Goal: Task Accomplishment & Management: Use online tool/utility

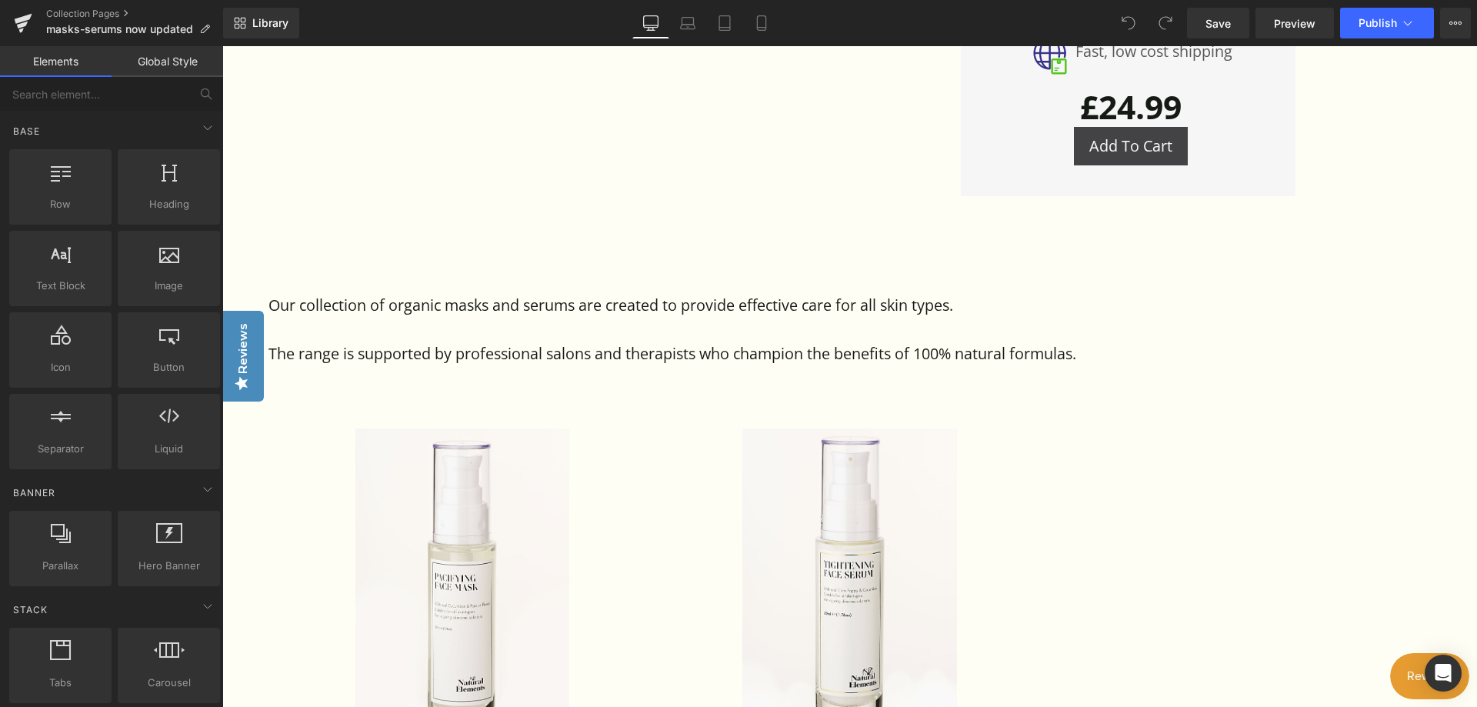
scroll to position [1384, 0]
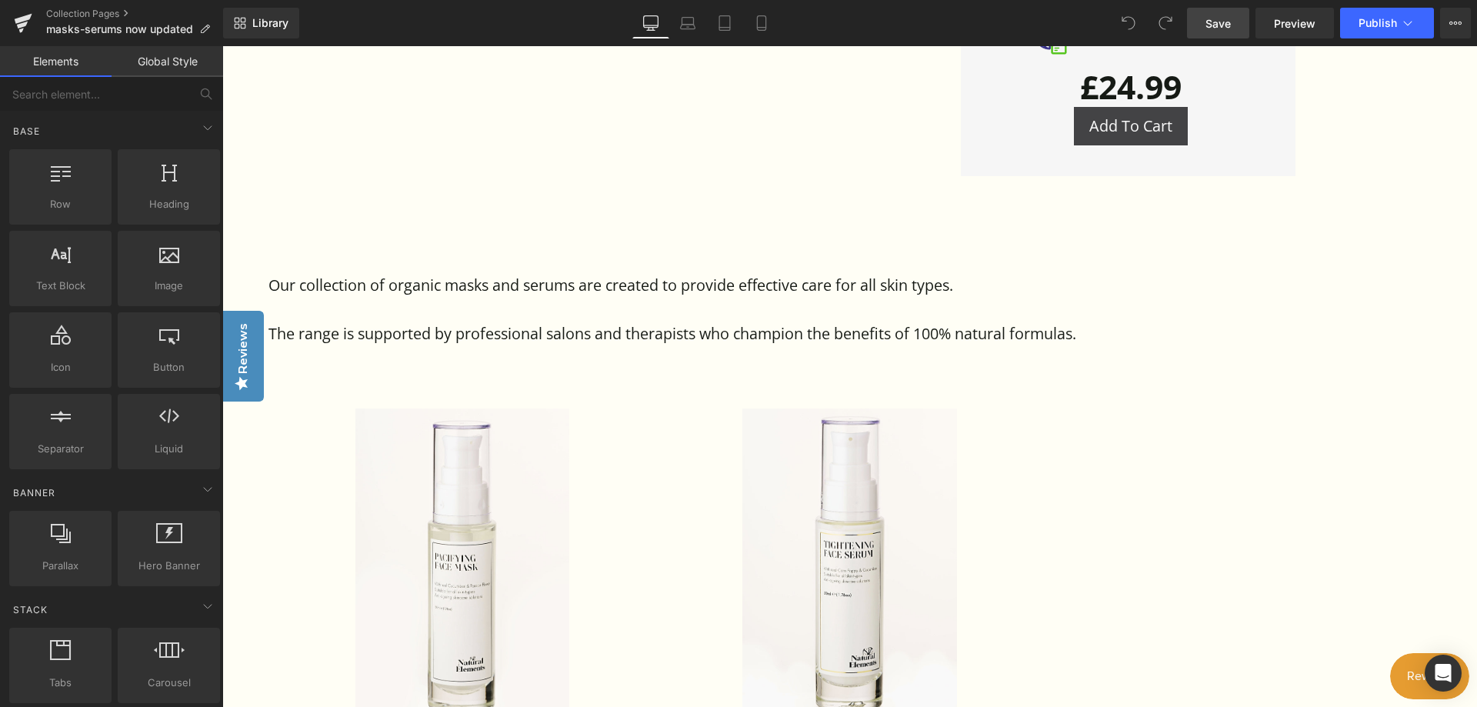
click at [1227, 18] on span "Save" at bounding box center [1217, 23] width 25 height 16
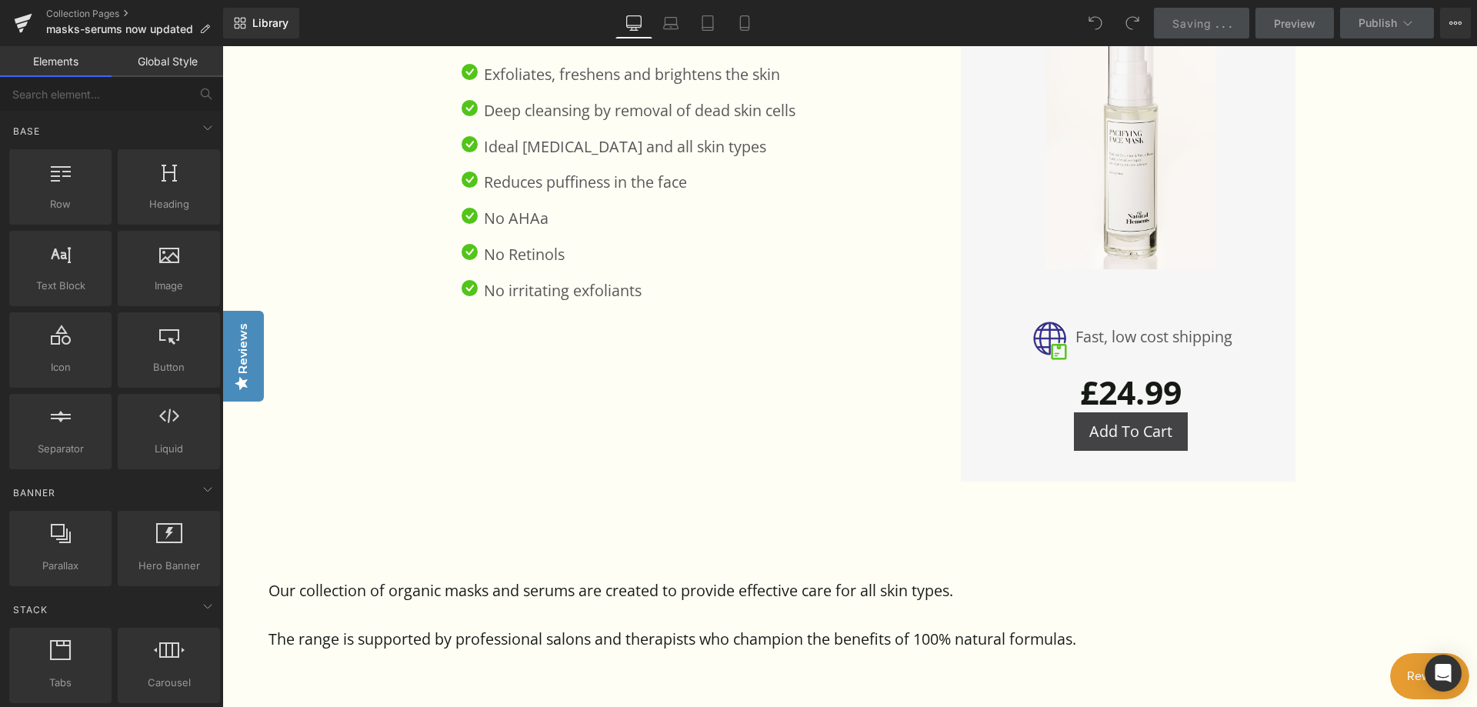
scroll to position [1077, 0]
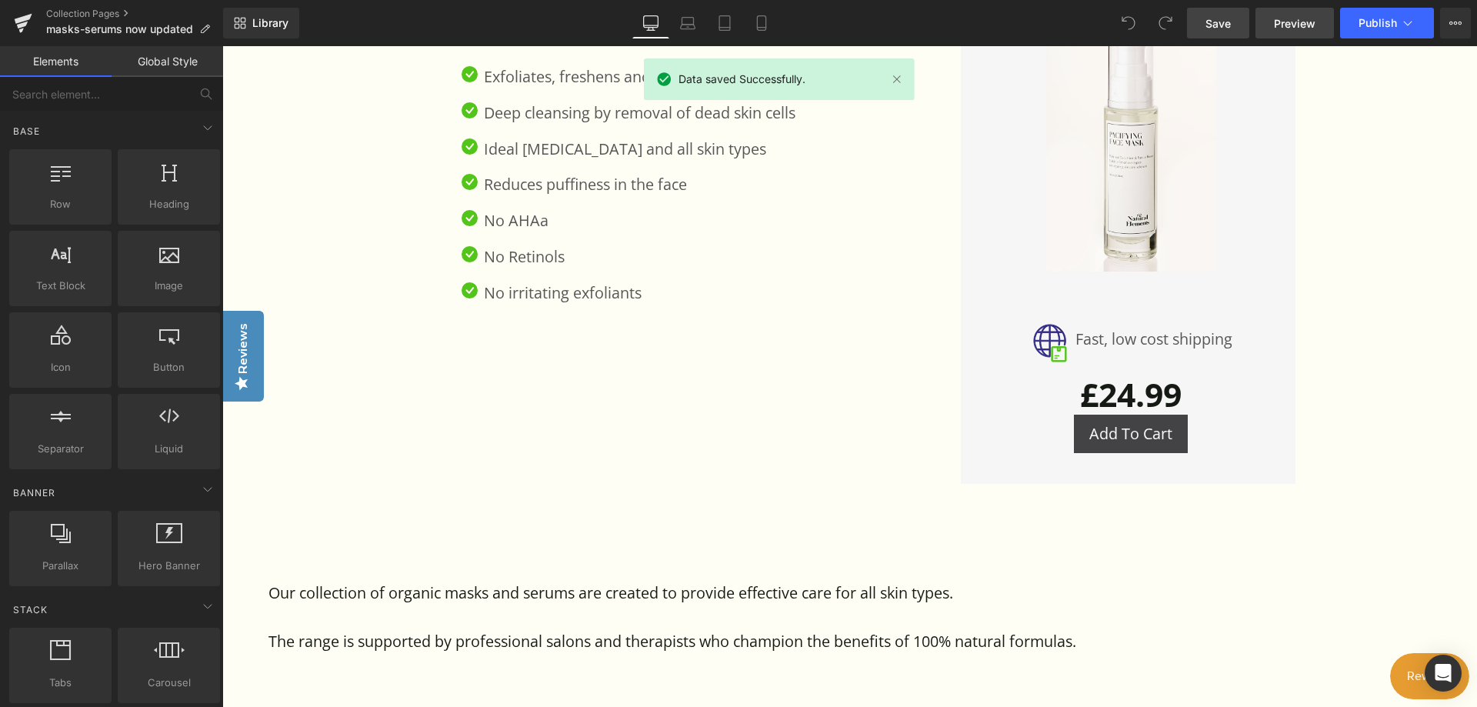
click at [1289, 19] on span "Preview" at bounding box center [1295, 23] width 42 height 16
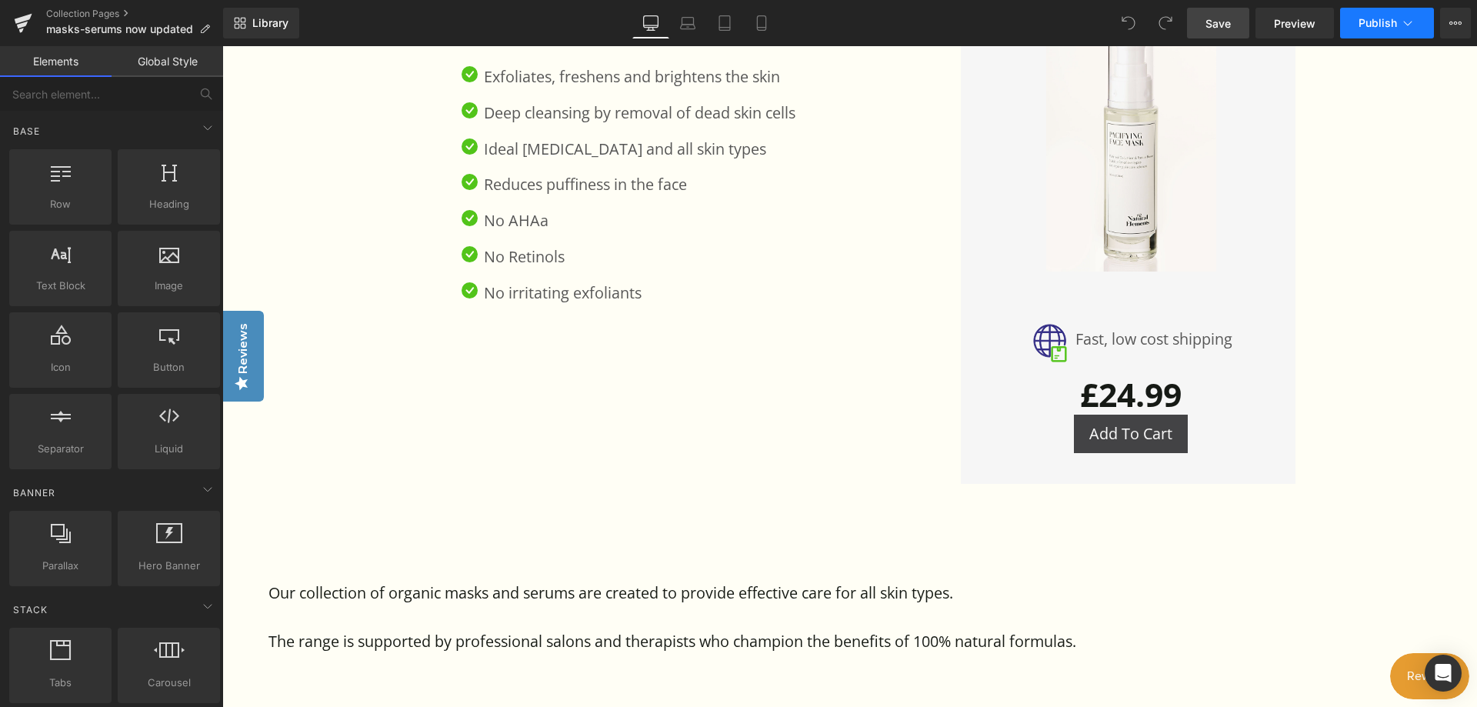
click at [1361, 21] on span "Publish" at bounding box center [1377, 23] width 38 height 12
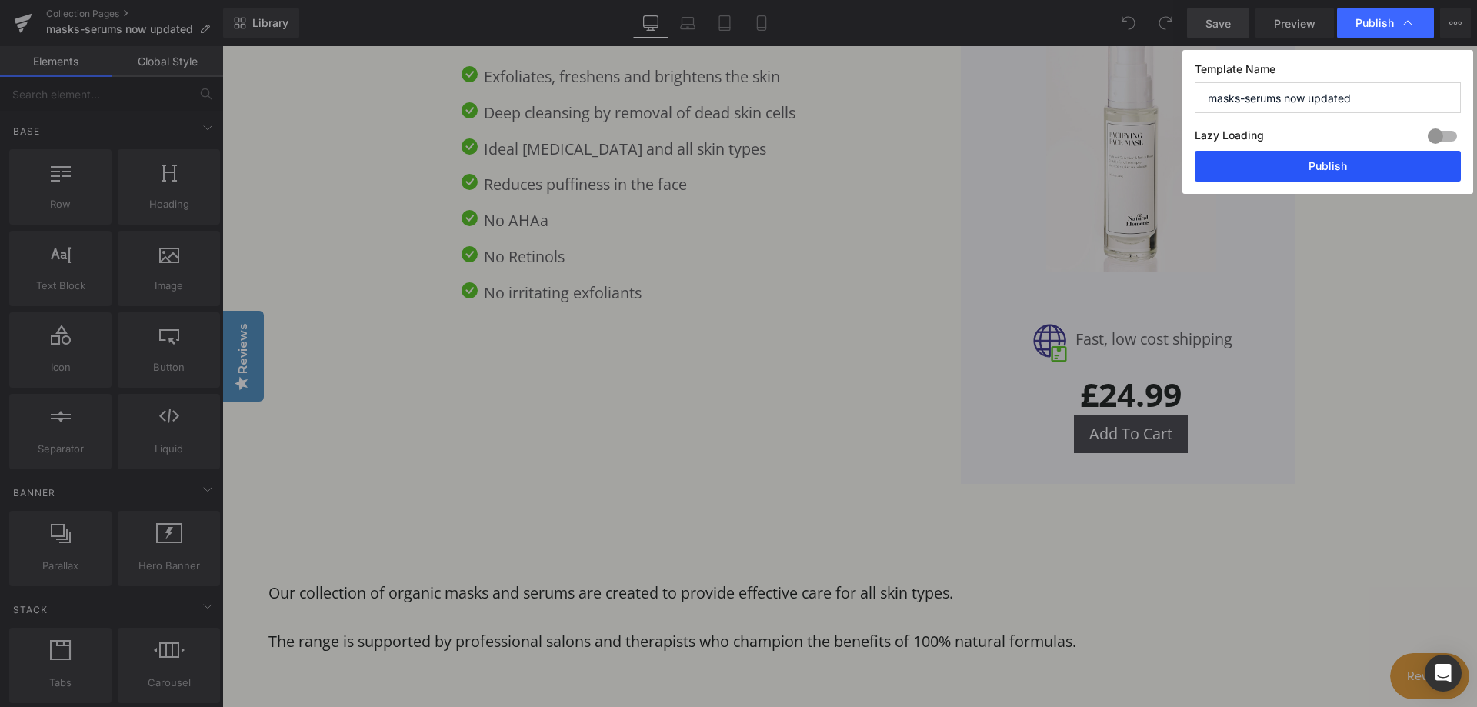
click at [1333, 168] on button "Publish" at bounding box center [1327, 166] width 266 height 31
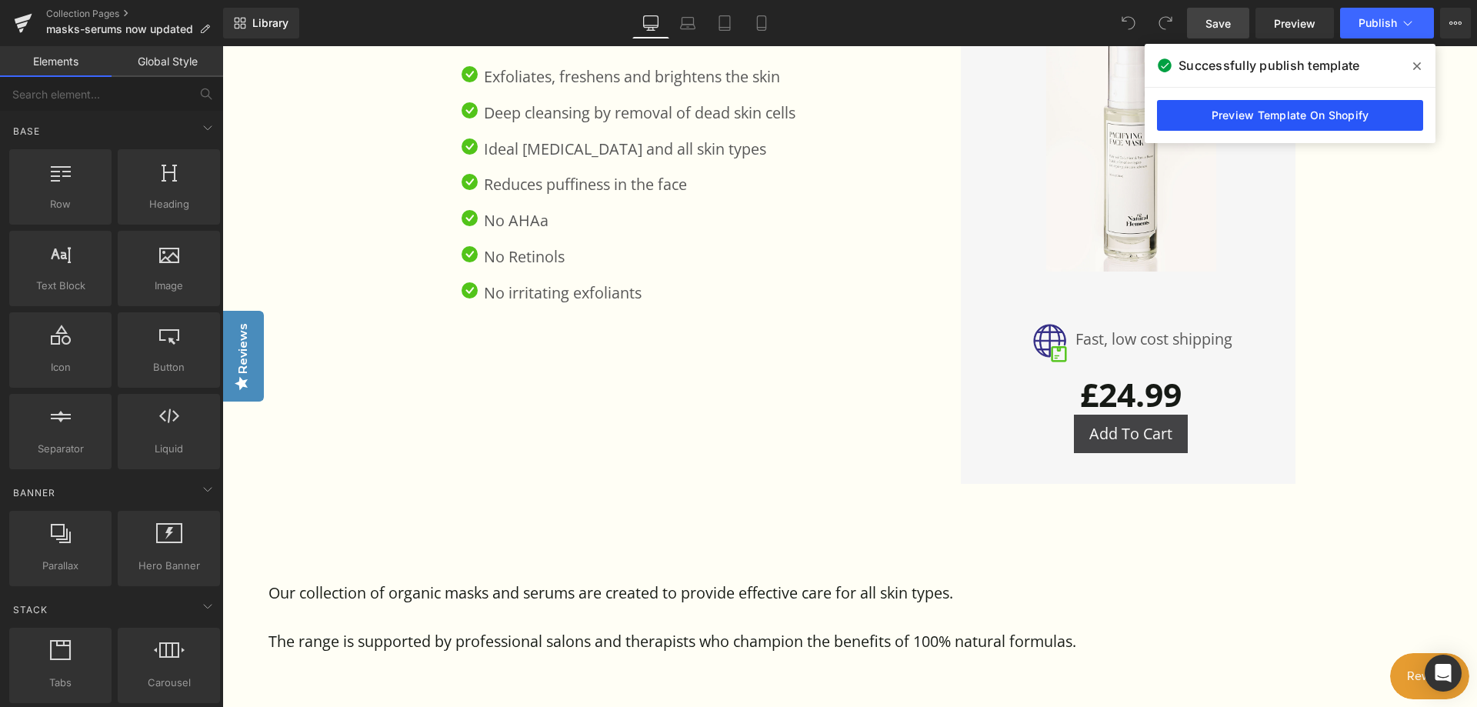
click at [1307, 112] on link "Preview Template On Shopify" at bounding box center [1290, 115] width 266 height 31
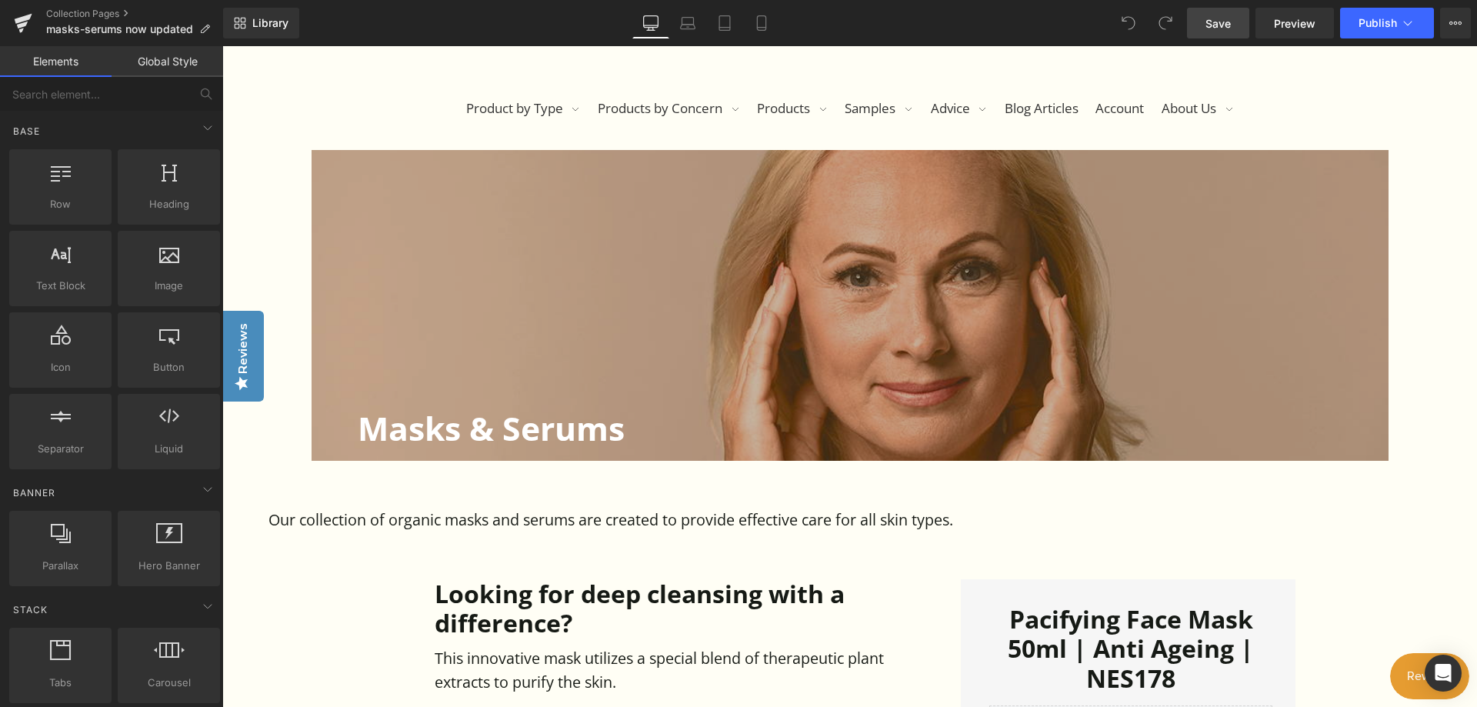
scroll to position [308, 0]
click at [1461, 22] on icon at bounding box center [1460, 23] width 4 height 3
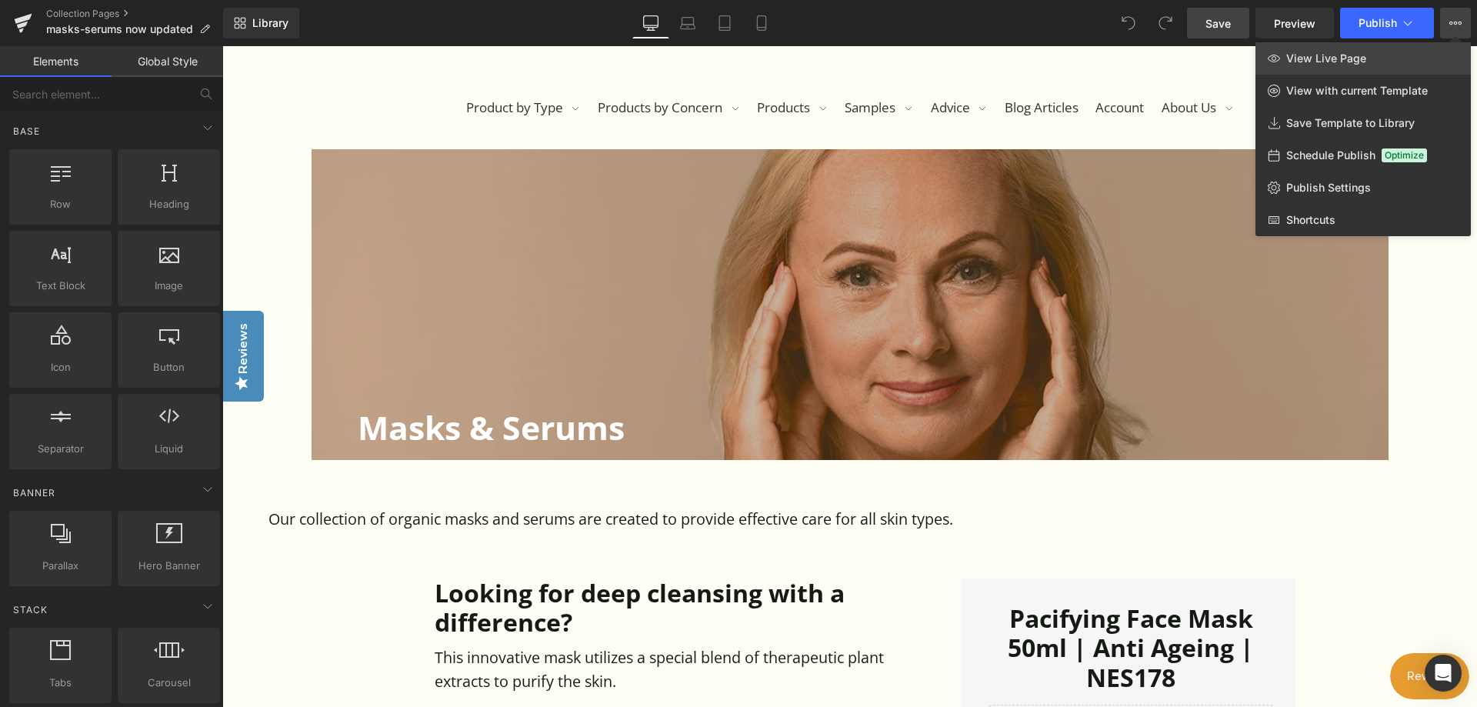
click at [1324, 55] on span "View Live Page" at bounding box center [1326, 59] width 80 height 14
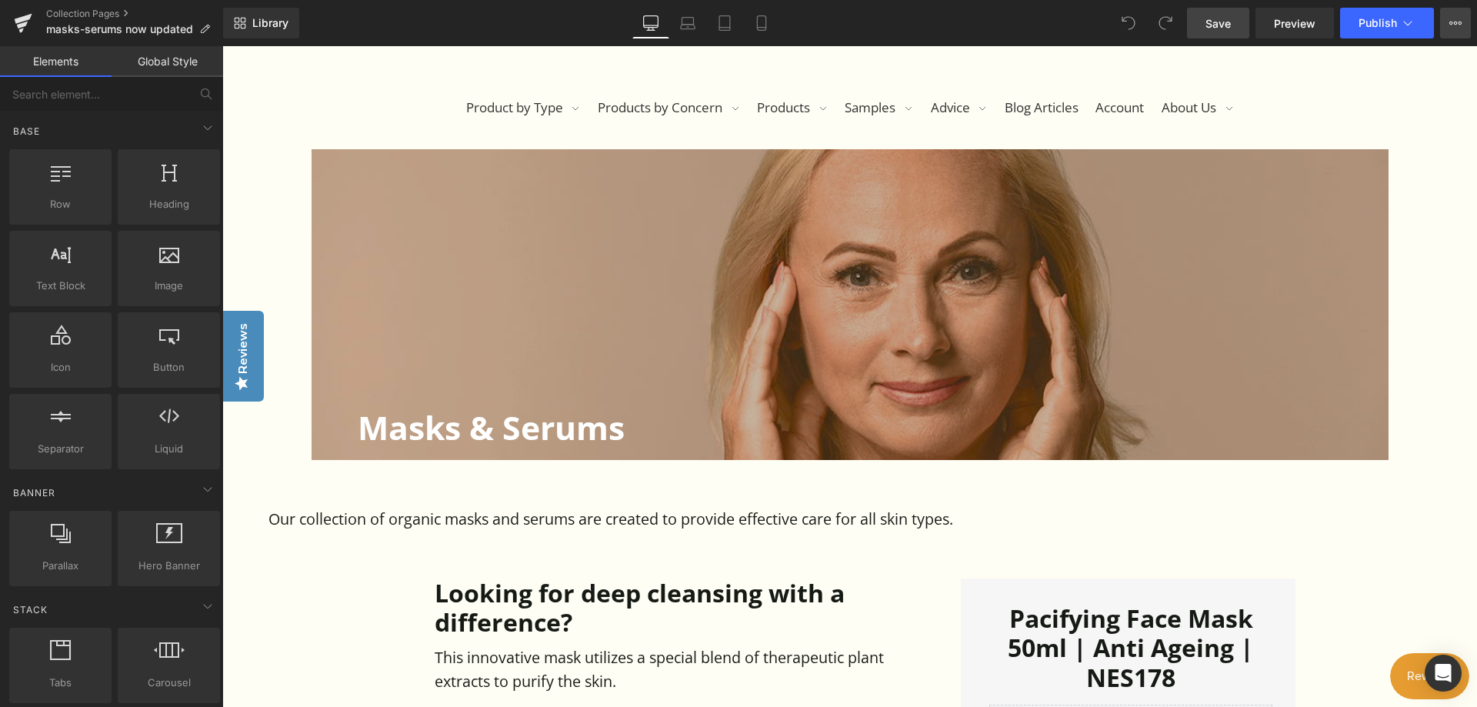
click at [1447, 21] on button "View Live Page View with current Template Save Template to Library Schedule Pub…" at bounding box center [1455, 23] width 31 height 31
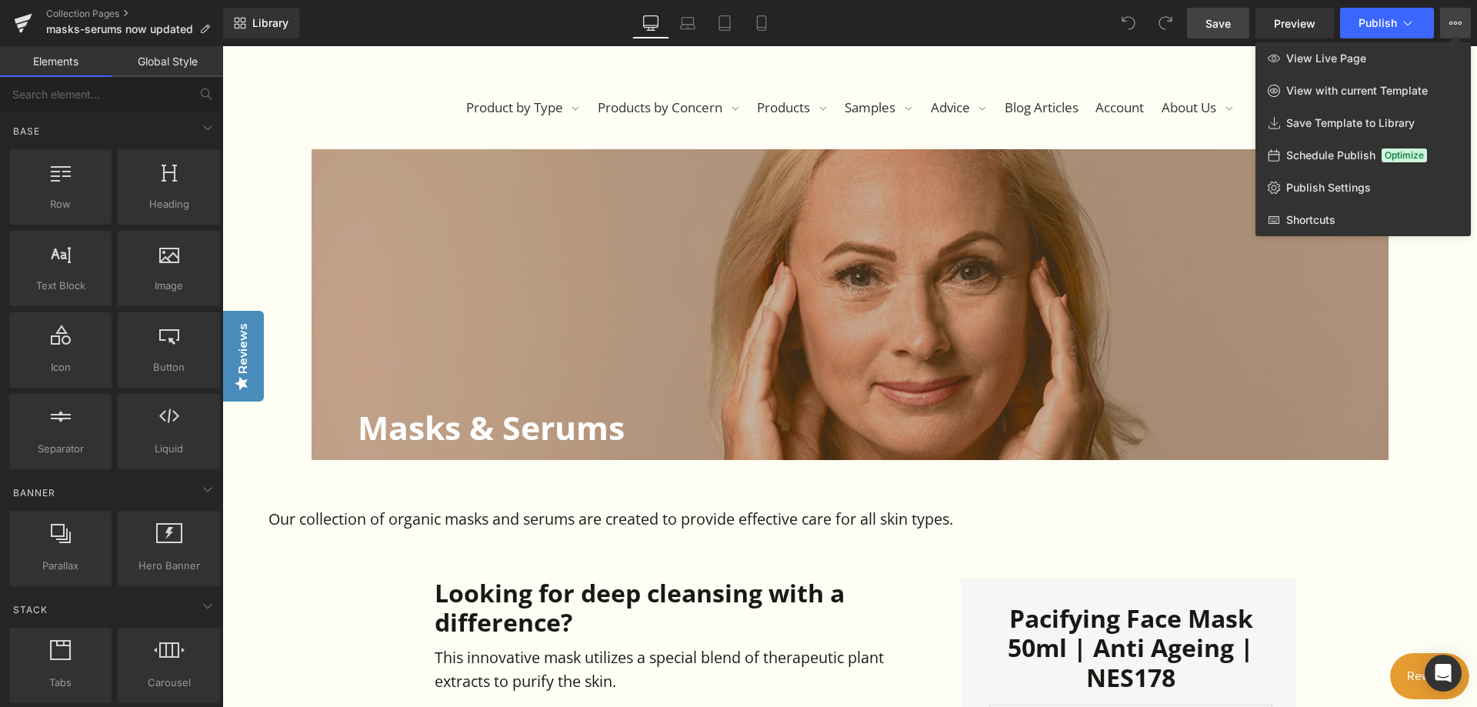
click at [1354, 152] on span "Schedule Publish" at bounding box center [1330, 155] width 89 height 14
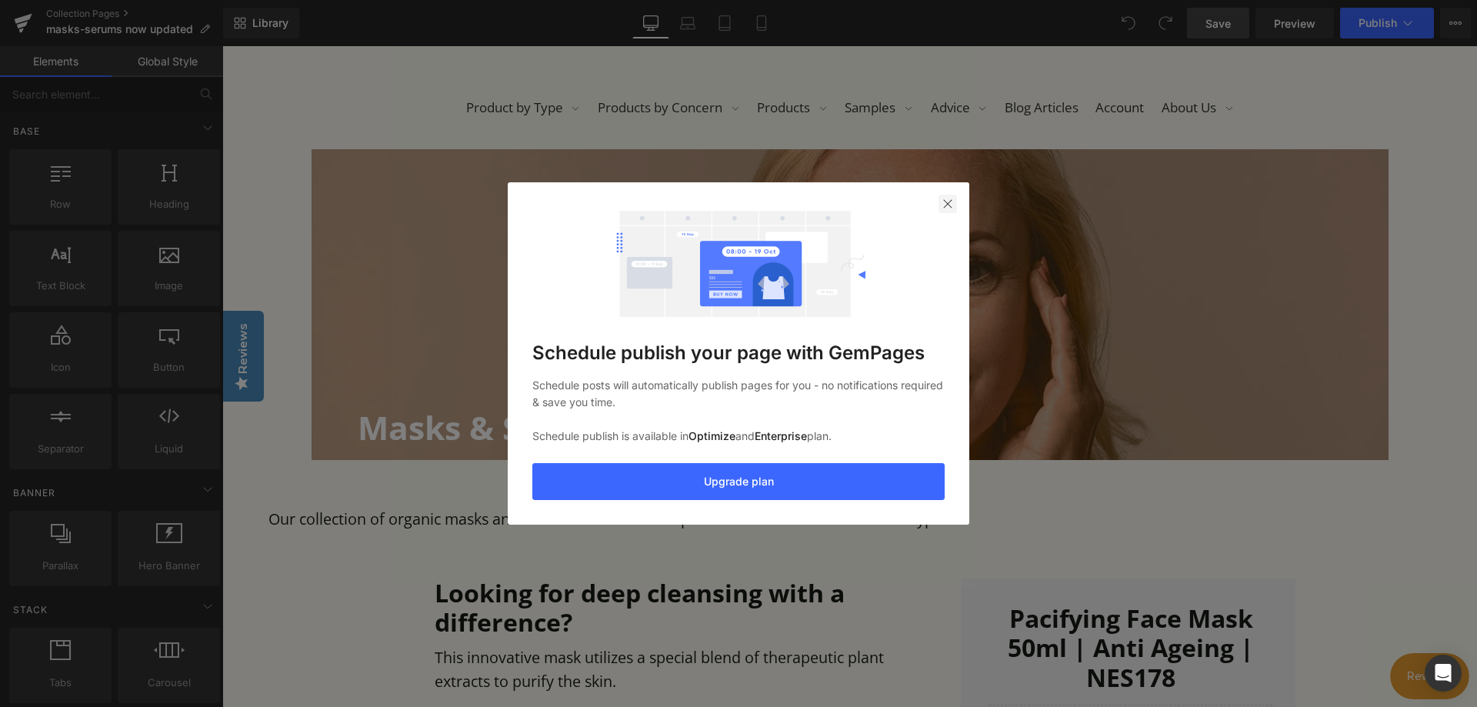
click at [945, 200] on img at bounding box center [947, 204] width 12 height 12
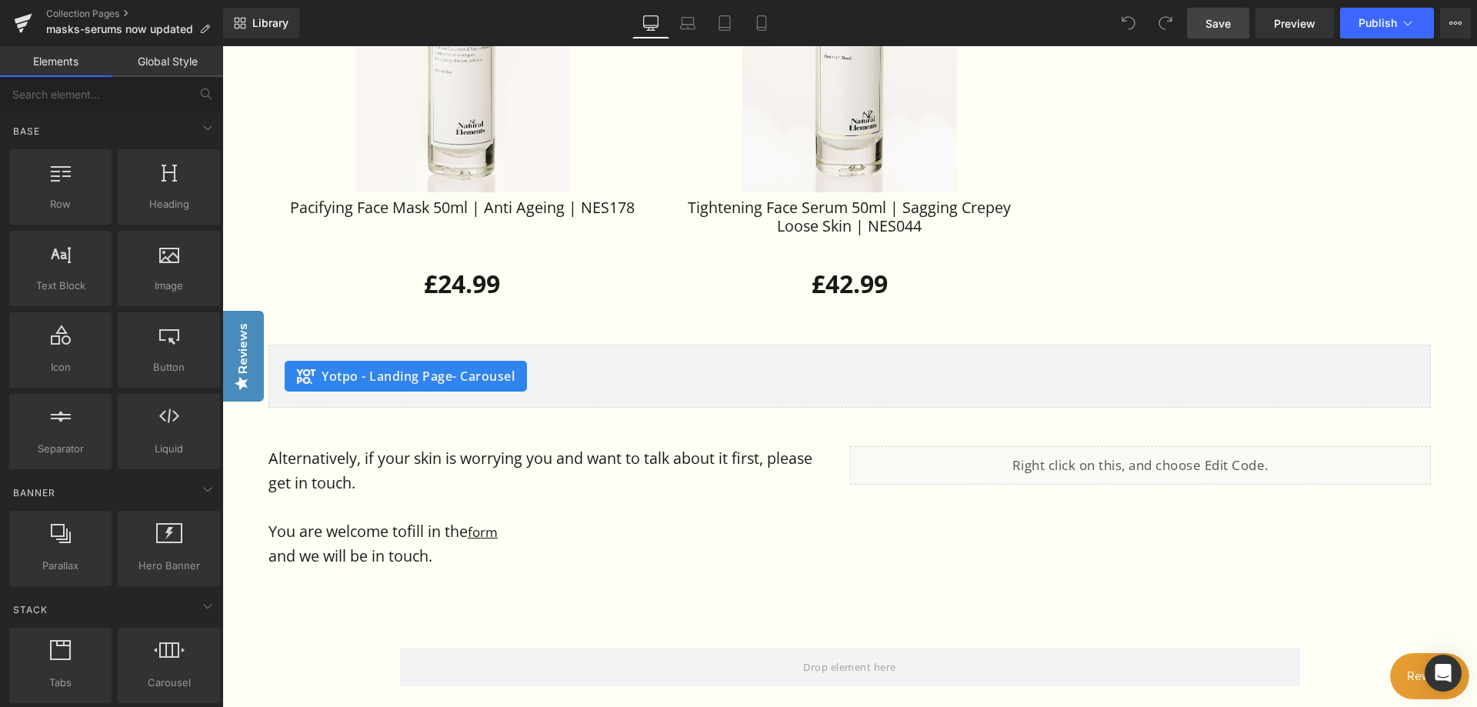
scroll to position [1923, 0]
click at [1394, 24] on span "Publish" at bounding box center [1377, 23] width 38 height 12
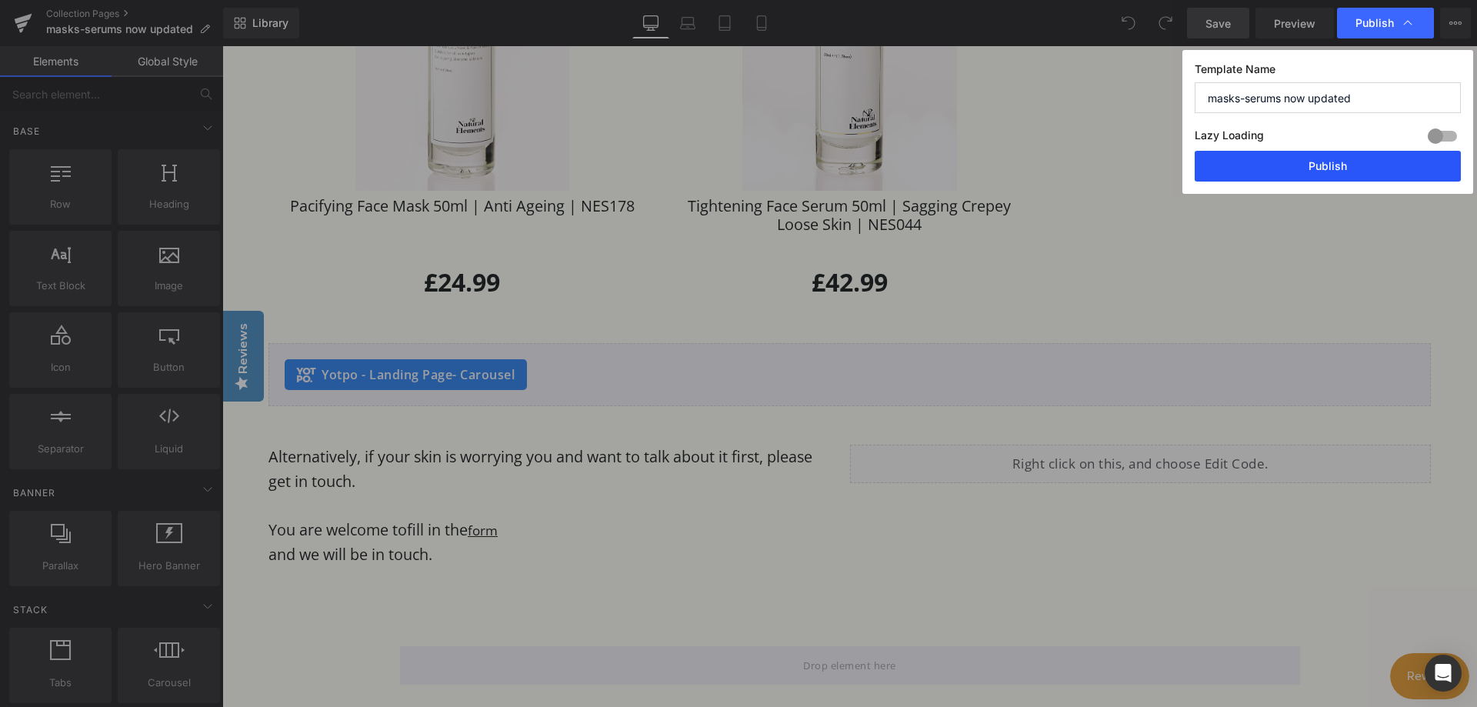
click at [1334, 168] on button "Publish" at bounding box center [1327, 166] width 266 height 31
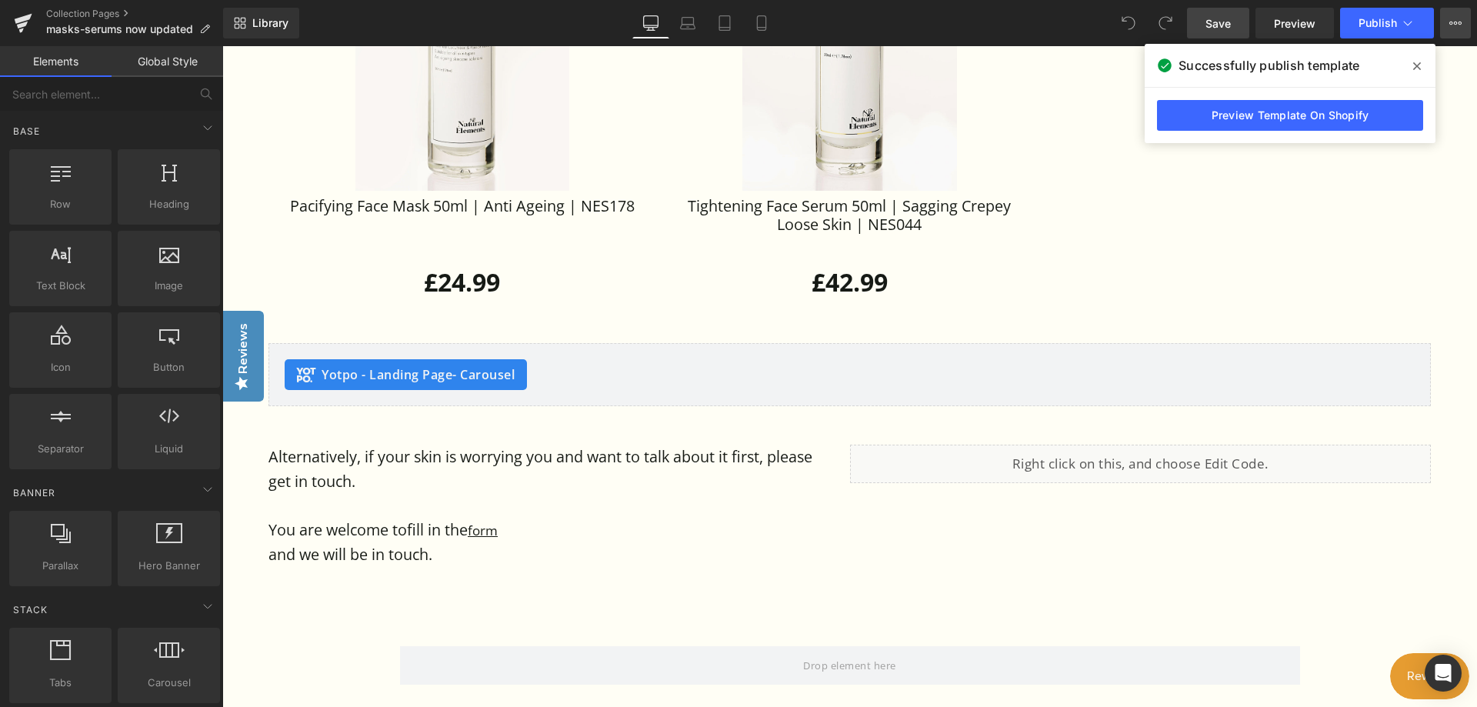
click at [1449, 19] on icon at bounding box center [1455, 23] width 12 height 12
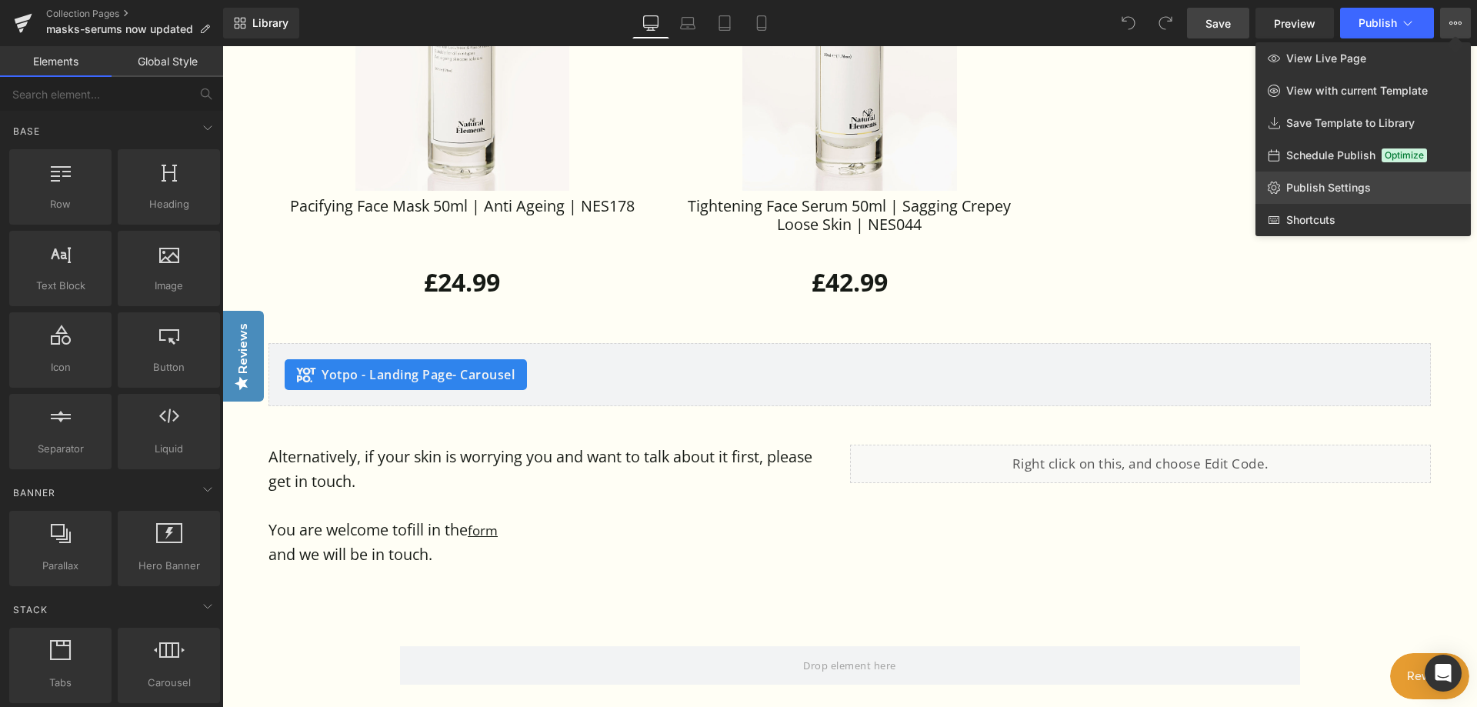
click at [1351, 184] on span "Publish Settings" at bounding box center [1328, 188] width 85 height 14
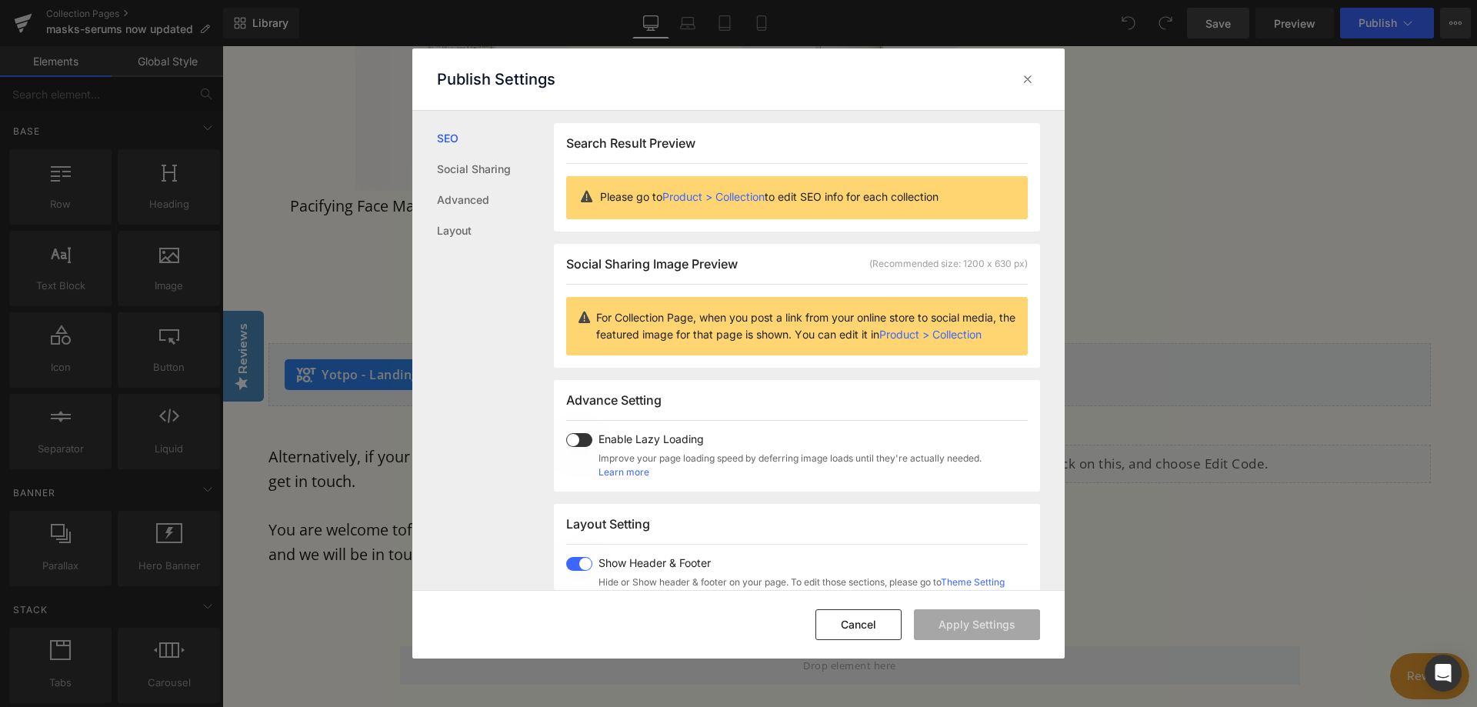
scroll to position [1, 0]
click at [1032, 84] on icon at bounding box center [1027, 79] width 15 height 15
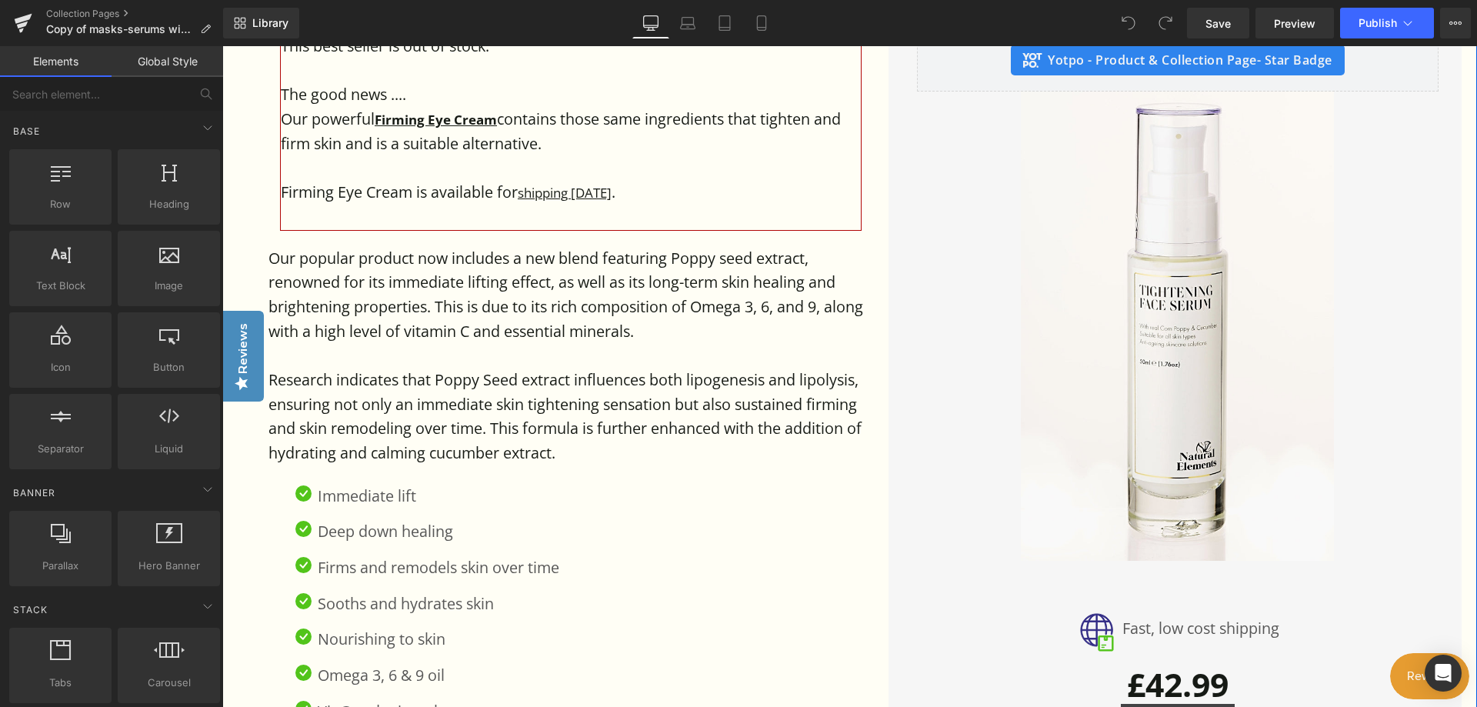
scroll to position [1769, 0]
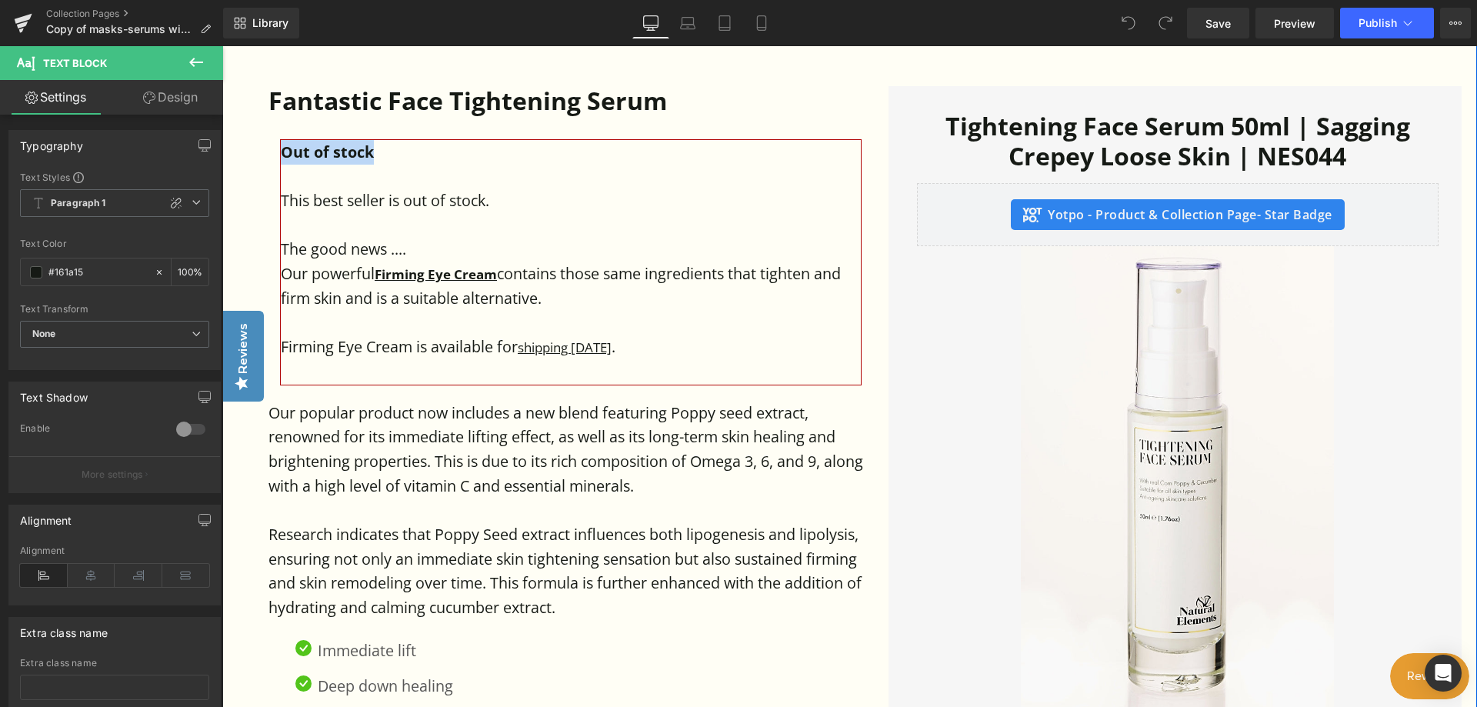
drag, startPoint x: 330, startPoint y: 152, endPoint x: 256, endPoint y: 153, distance: 73.8
click at [256, 153] on div "Fantastic Face Tightening Serum Heading Out of stock This best seller is out of…" at bounding box center [849, 472] width 1254 height 931
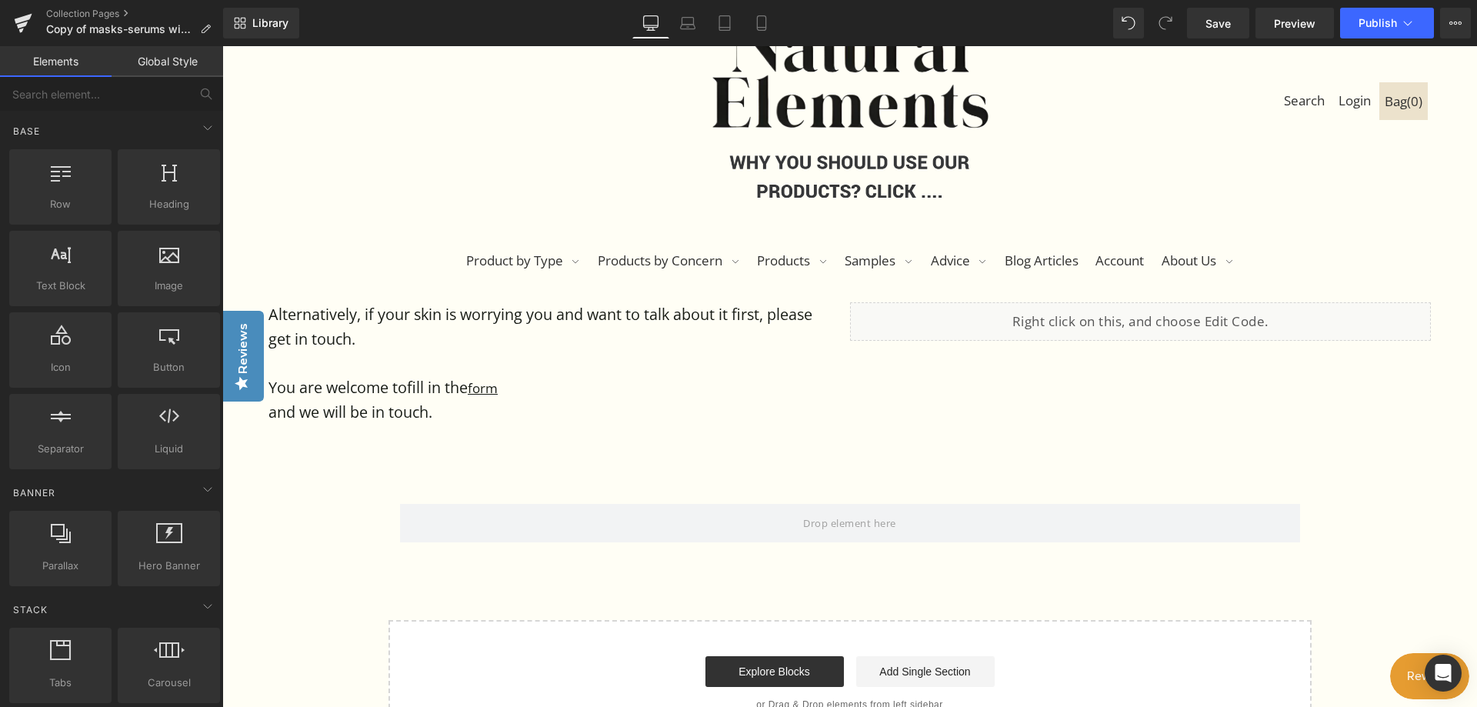
scroll to position [0, 0]
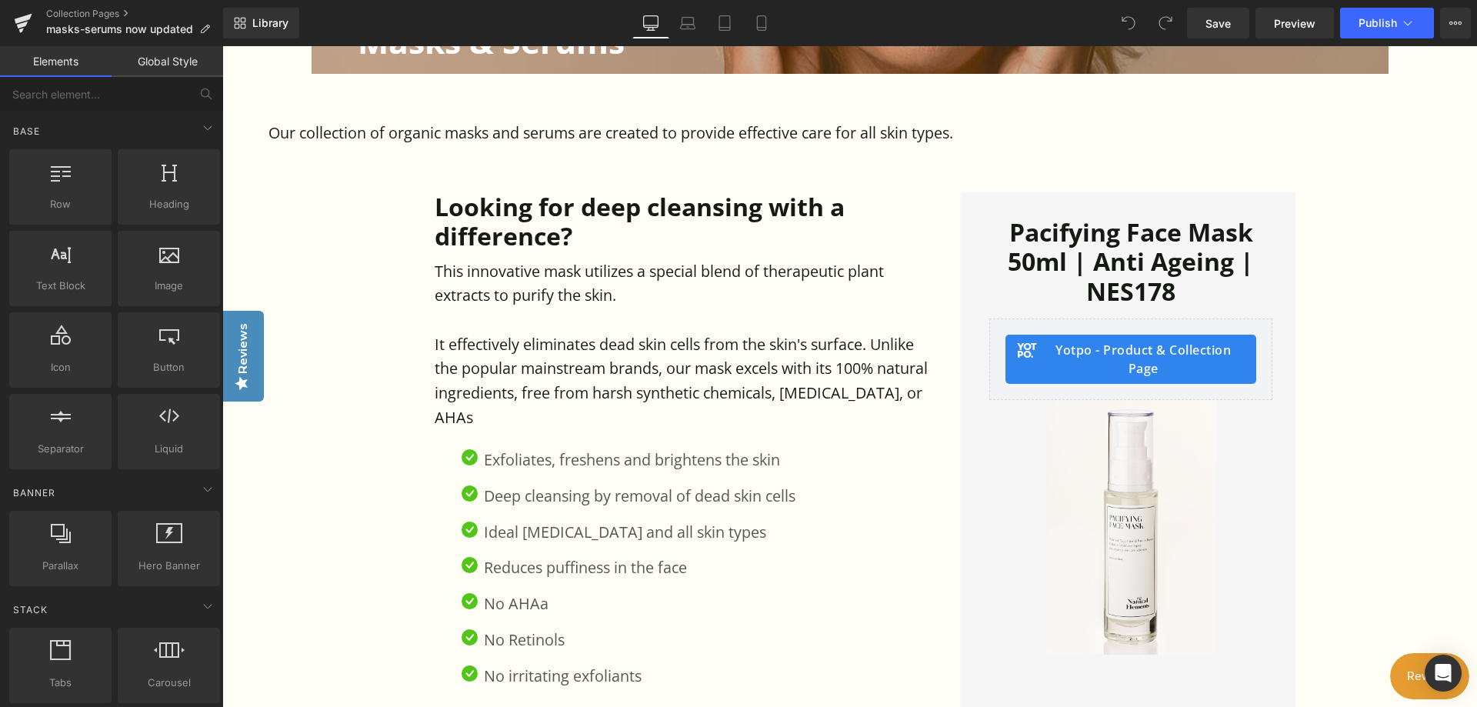
scroll to position [692, 0]
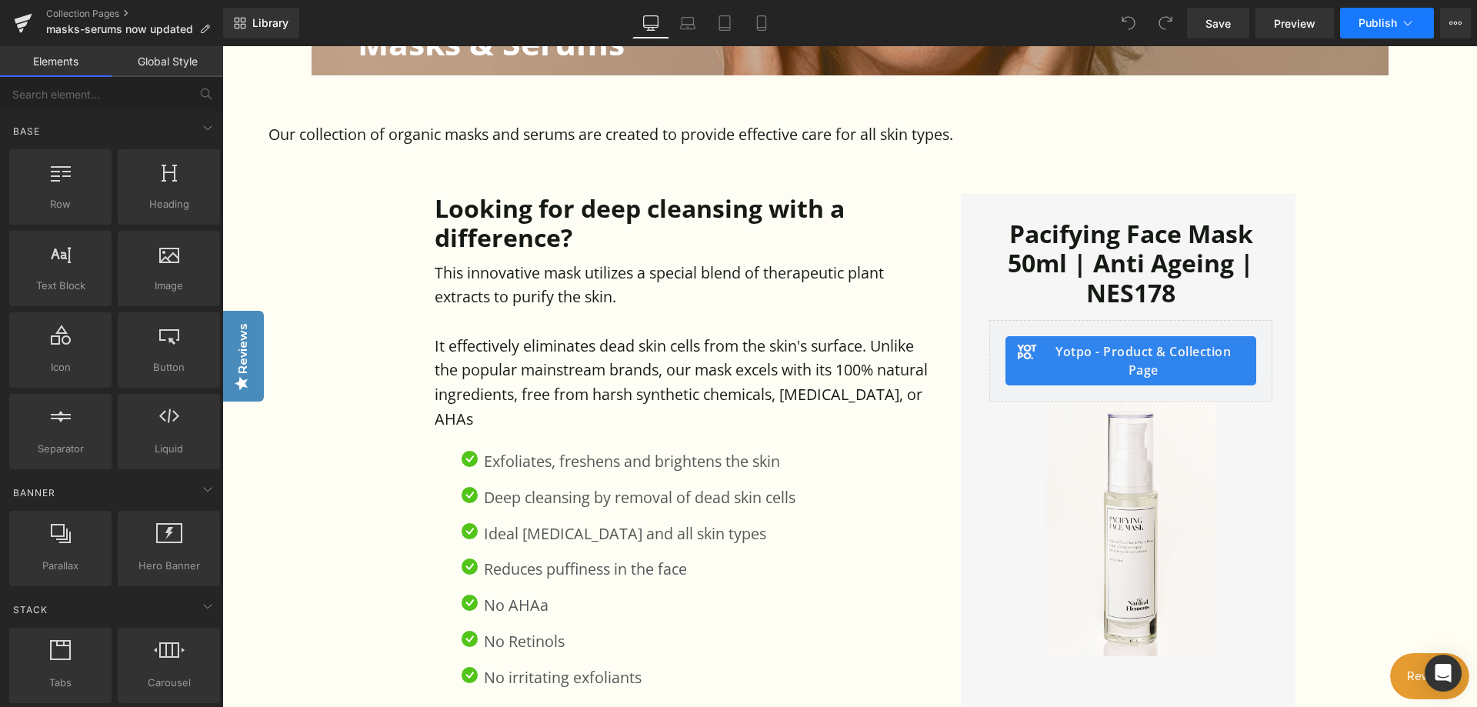
click at [1384, 21] on span "Publish" at bounding box center [1377, 23] width 38 height 12
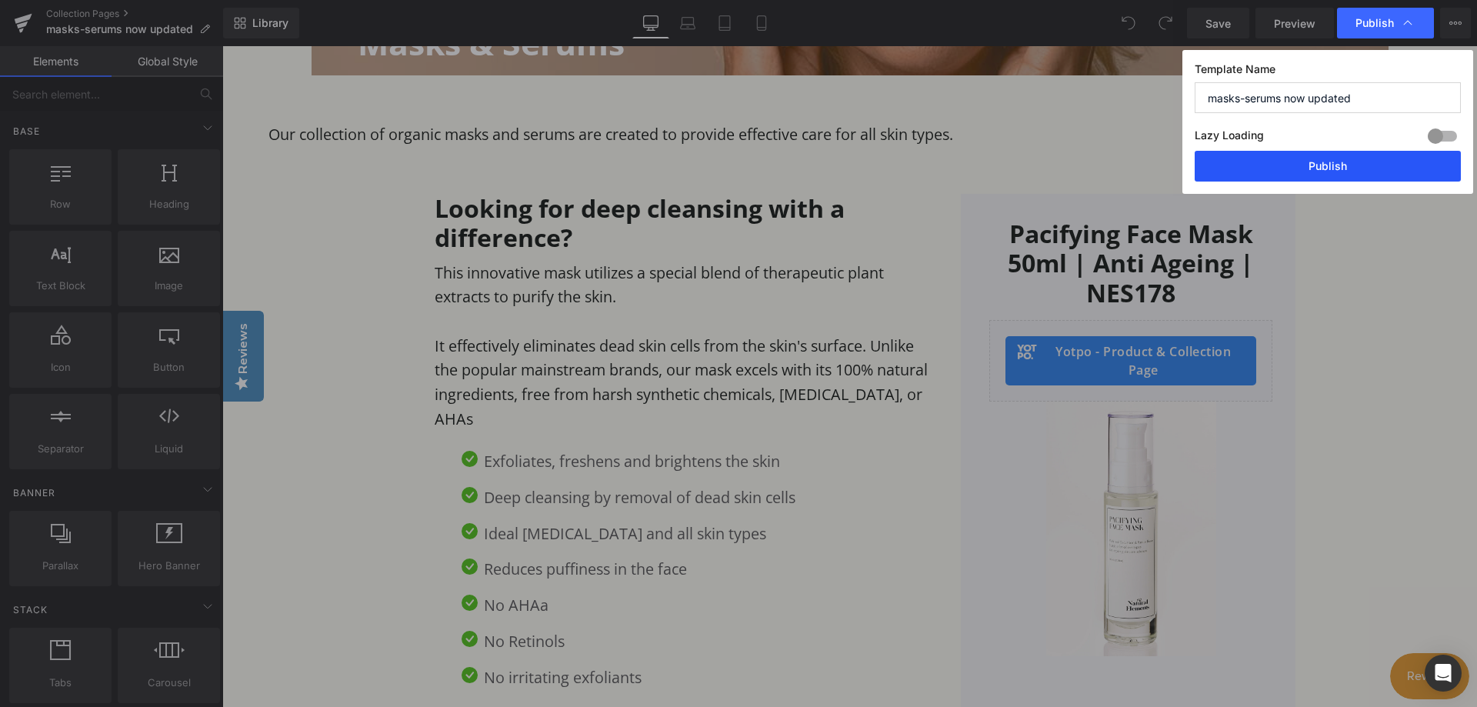
click at [1315, 163] on button "Publish" at bounding box center [1327, 166] width 266 height 31
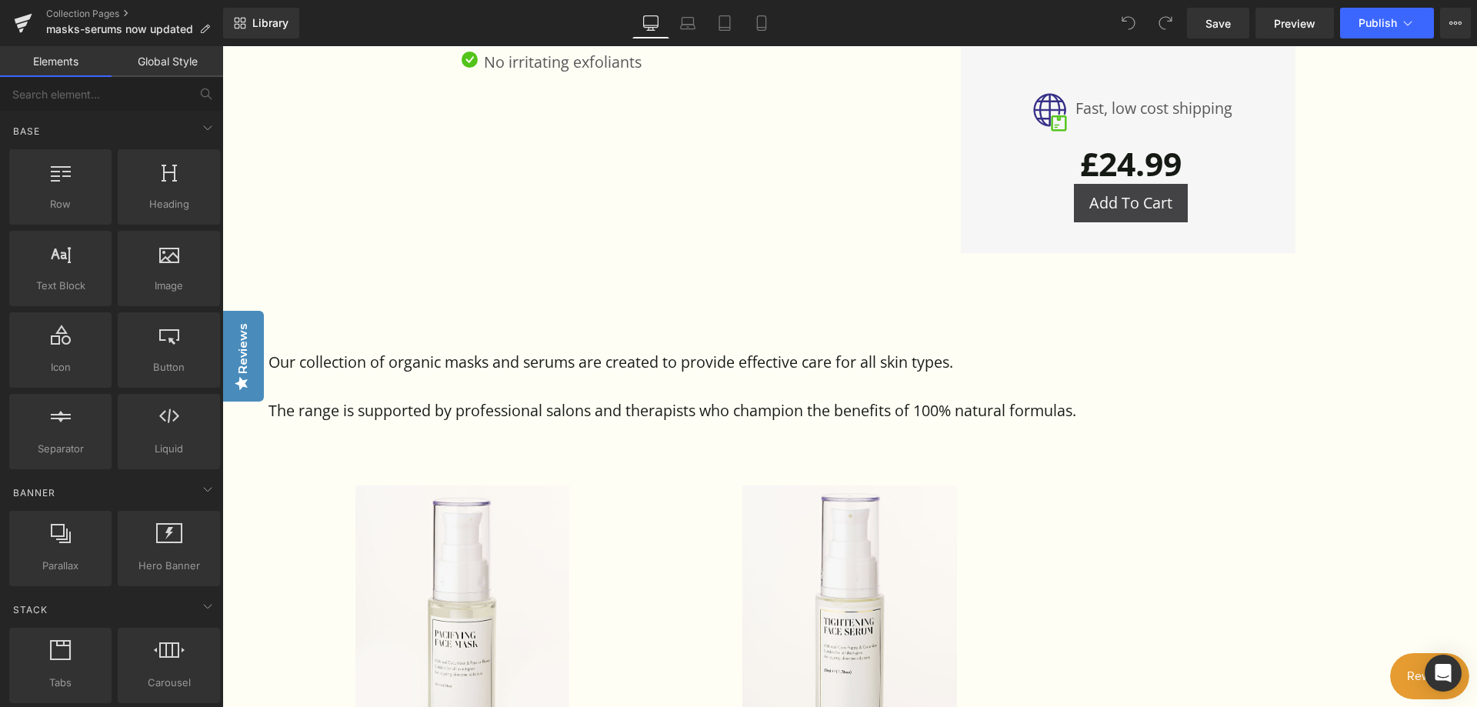
scroll to position [1384, 0]
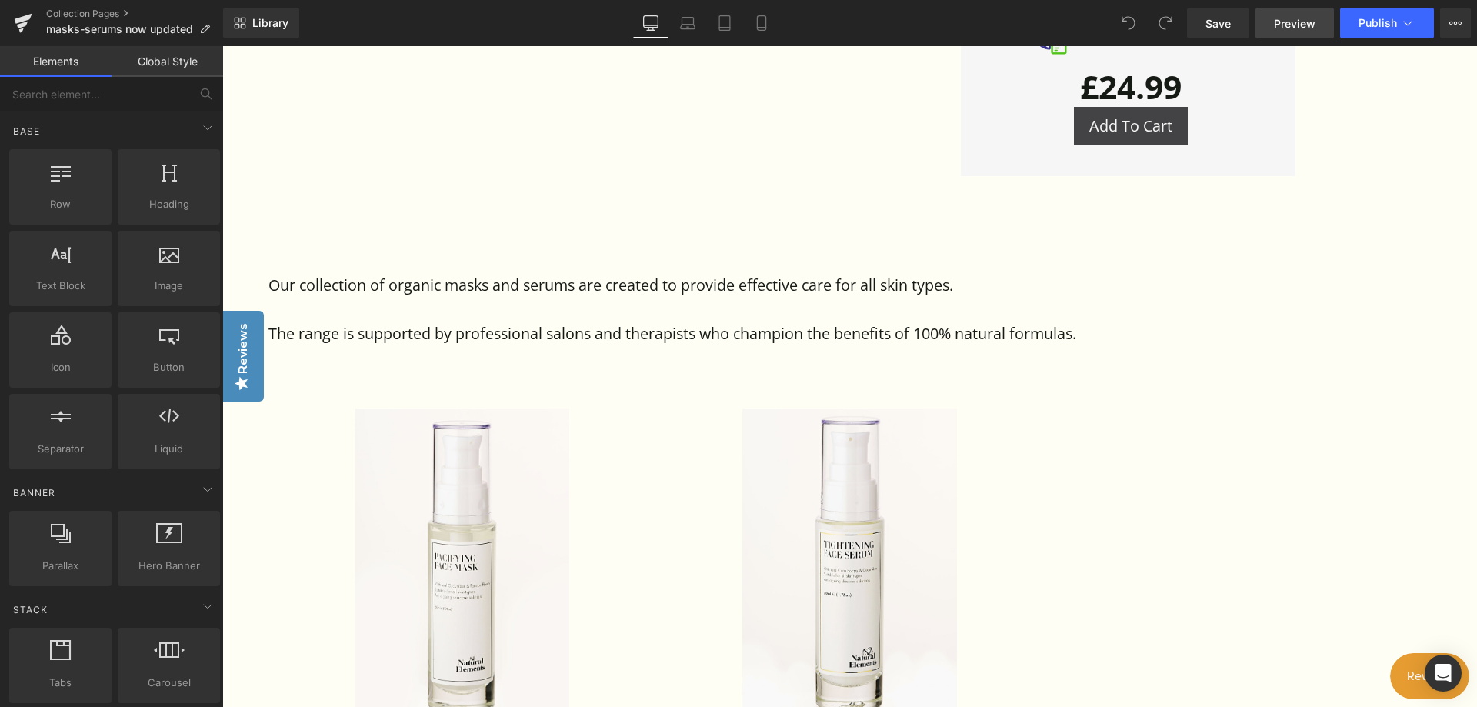
click at [1274, 24] on span "Preview" at bounding box center [1295, 23] width 42 height 16
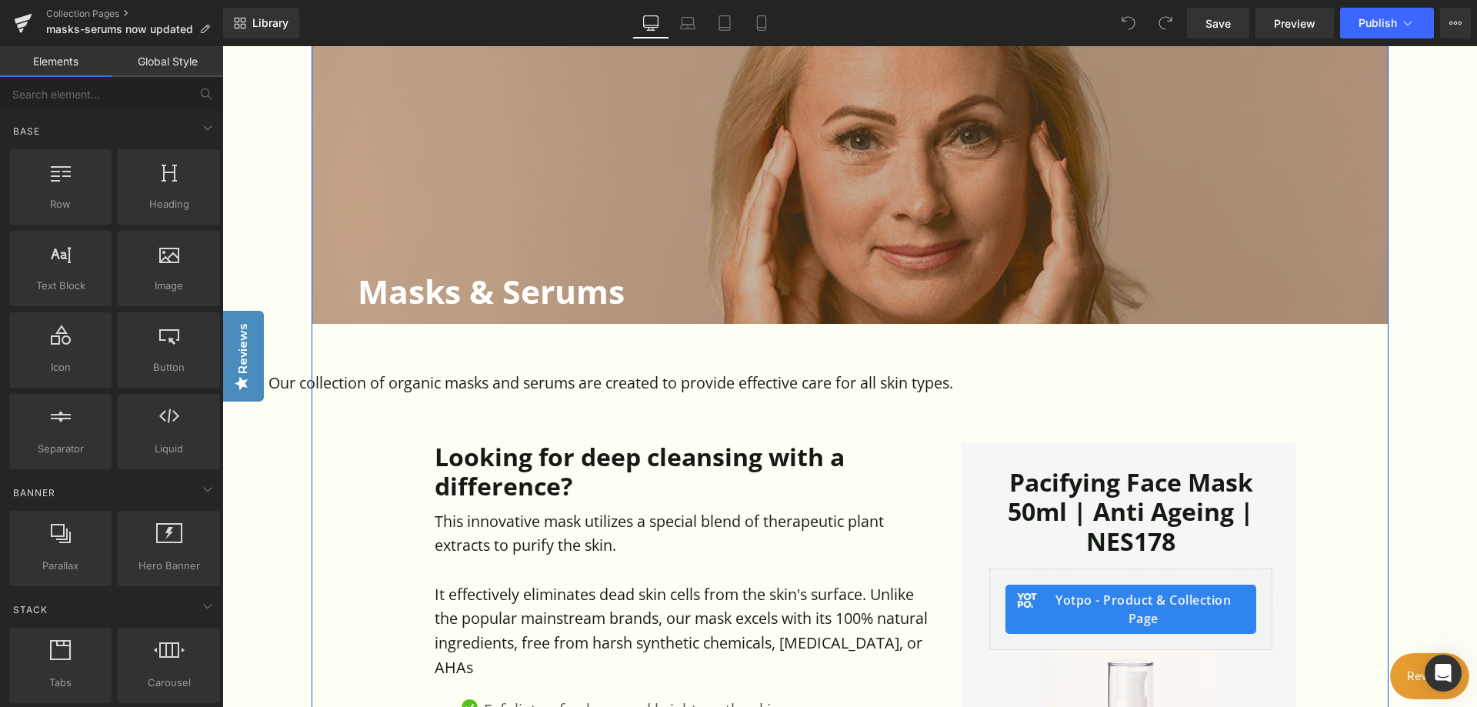
scroll to position [308, 0]
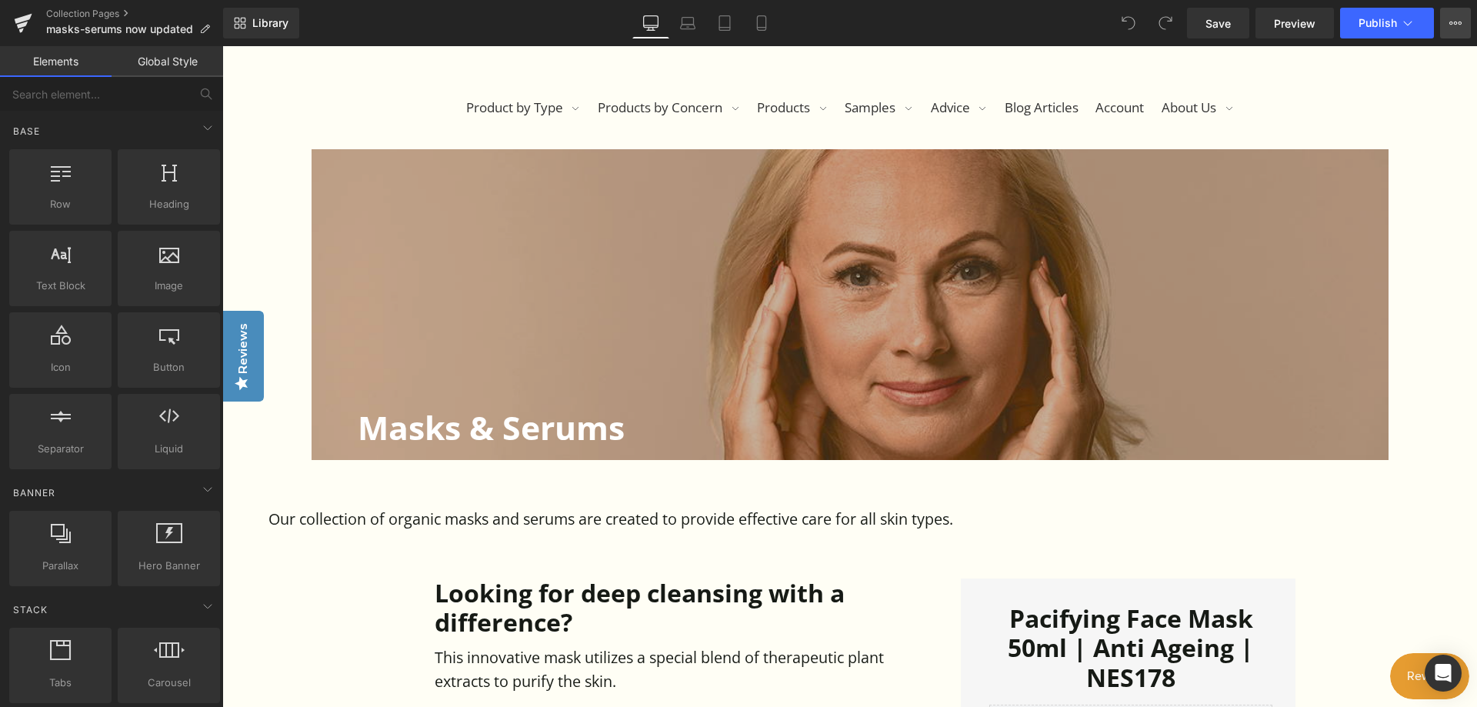
click at [1457, 21] on icon at bounding box center [1455, 23] width 12 height 12
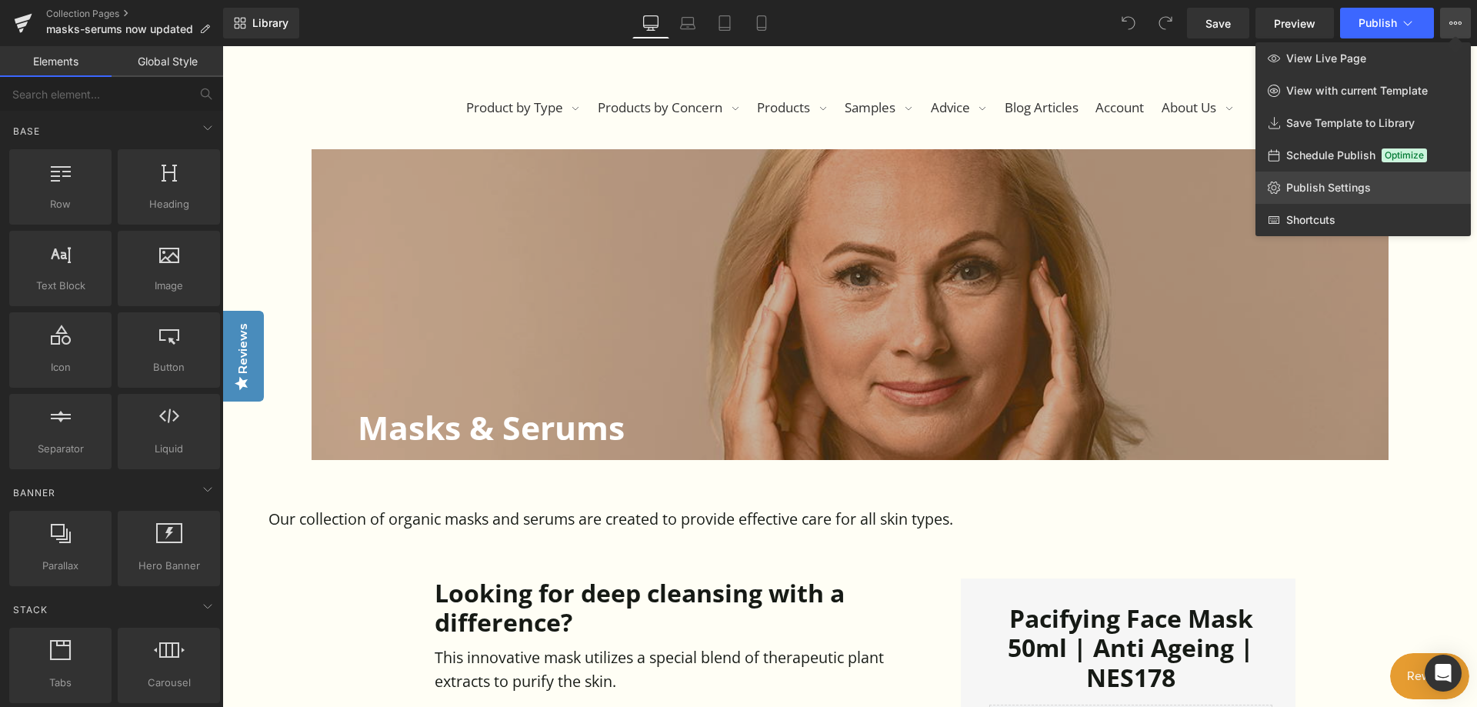
click at [1335, 181] on span "Publish Settings" at bounding box center [1328, 188] width 85 height 14
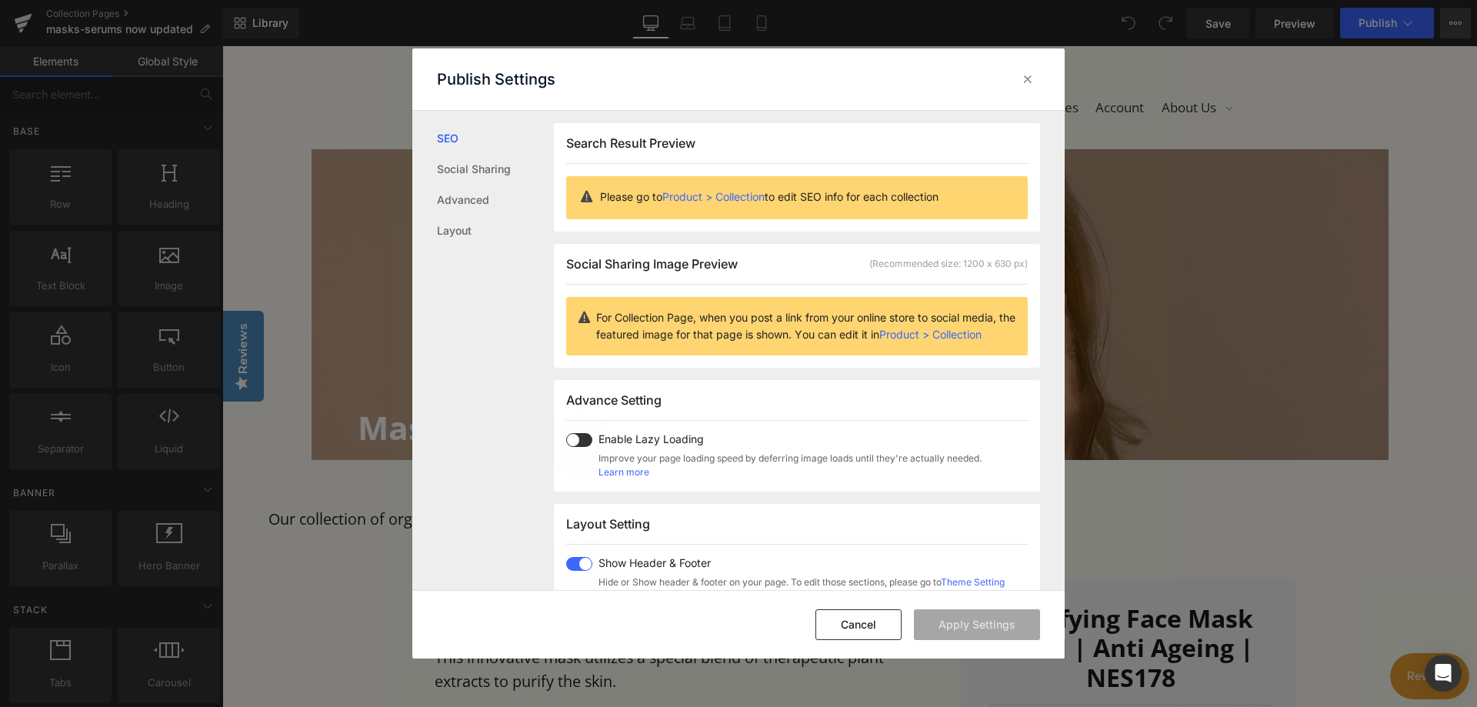
scroll to position [1, 0]
click at [1028, 77] on icon at bounding box center [1027, 79] width 15 height 15
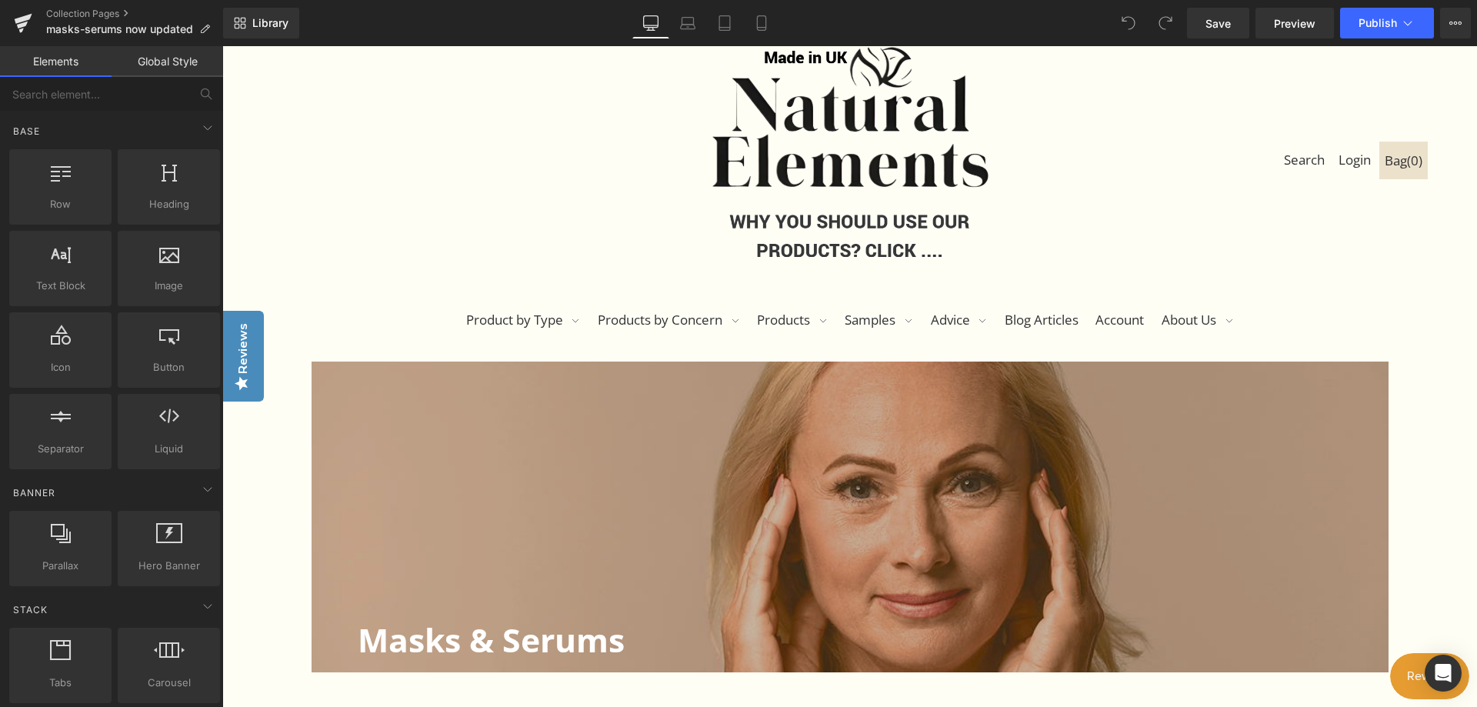
scroll to position [0, 0]
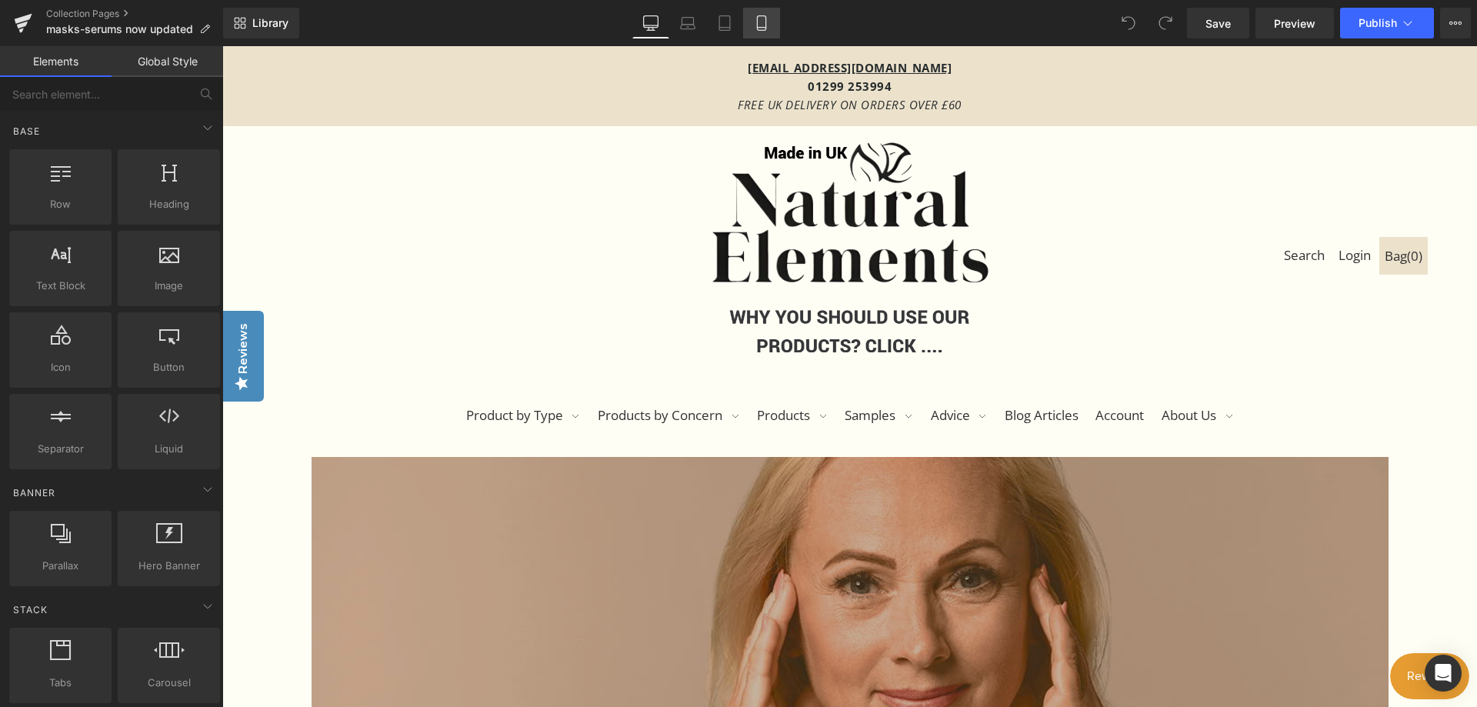
click at [763, 16] on icon at bounding box center [761, 23] width 8 height 15
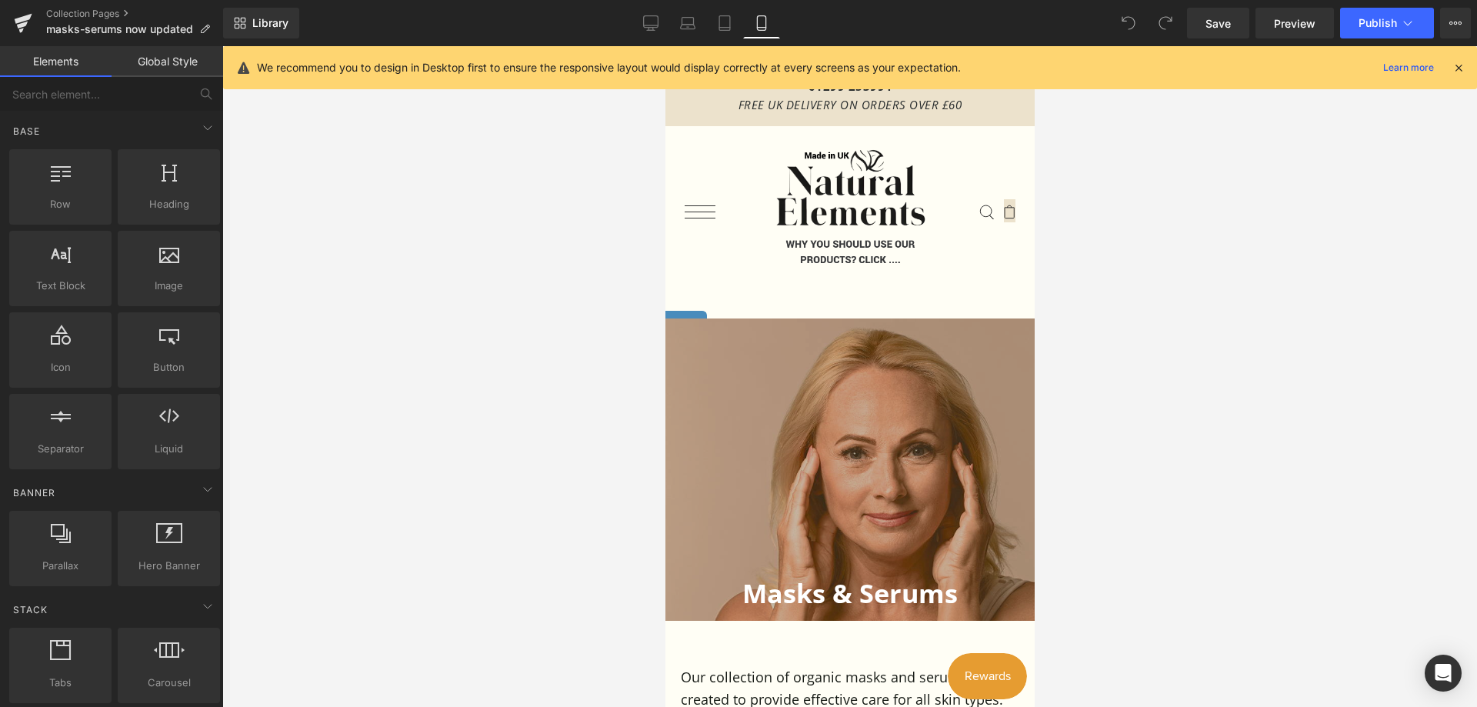
click at [1148, 260] on div at bounding box center [849, 376] width 1254 height 661
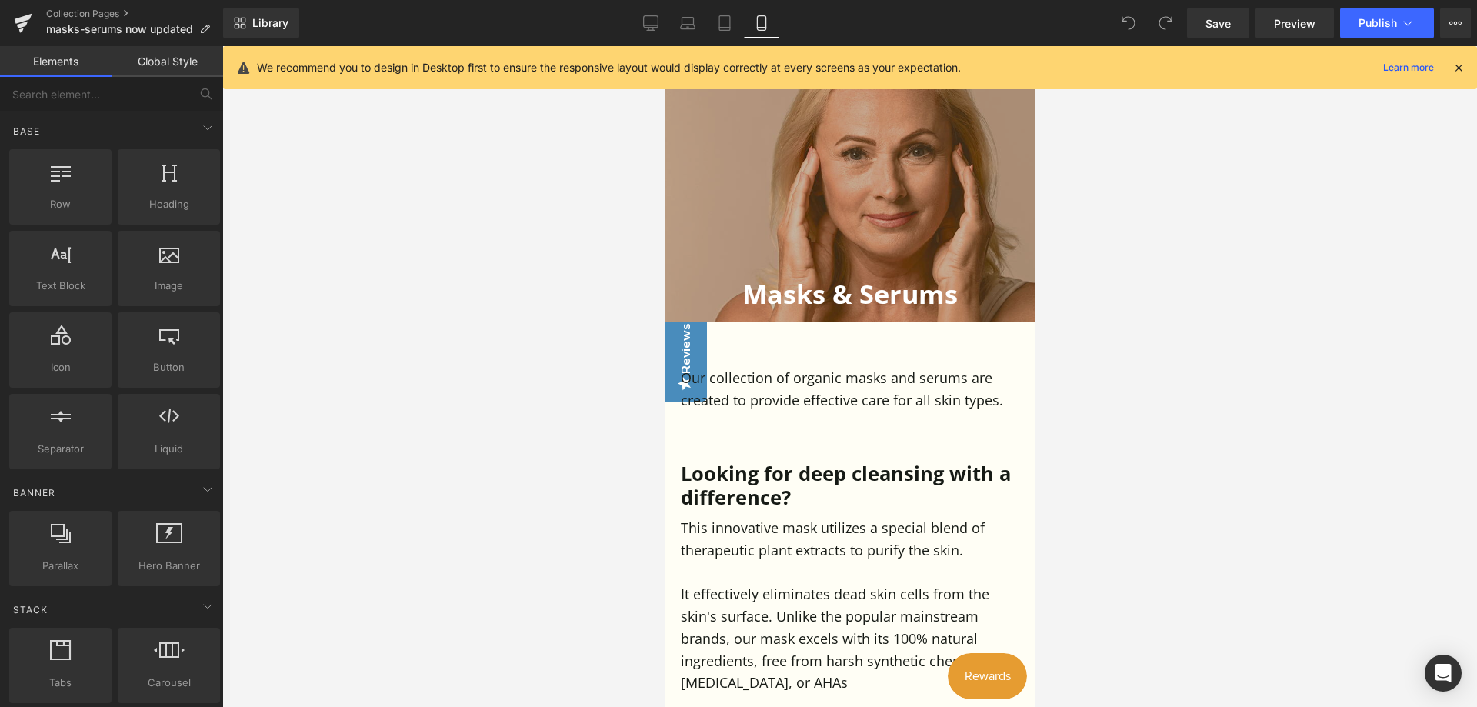
scroll to position [279, 0]
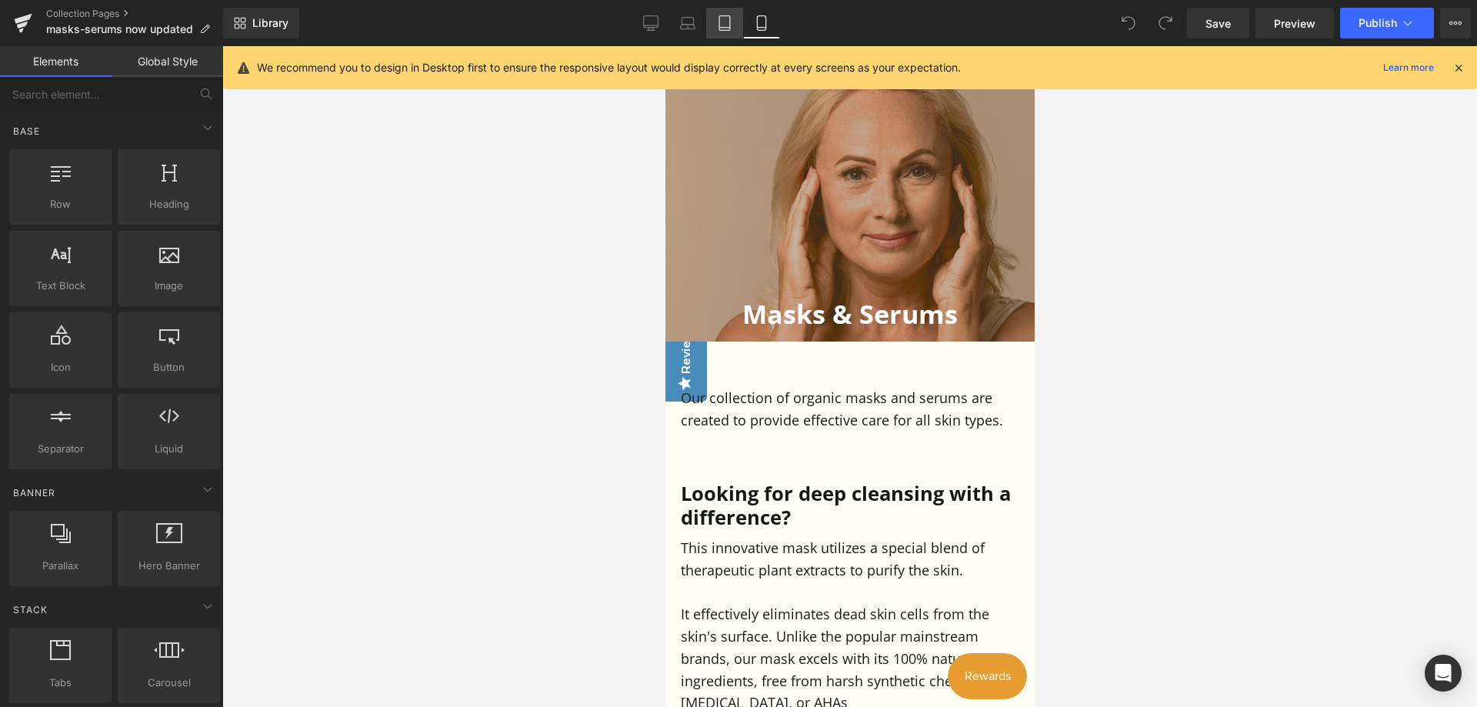
click at [720, 21] on icon at bounding box center [724, 22] width 15 height 15
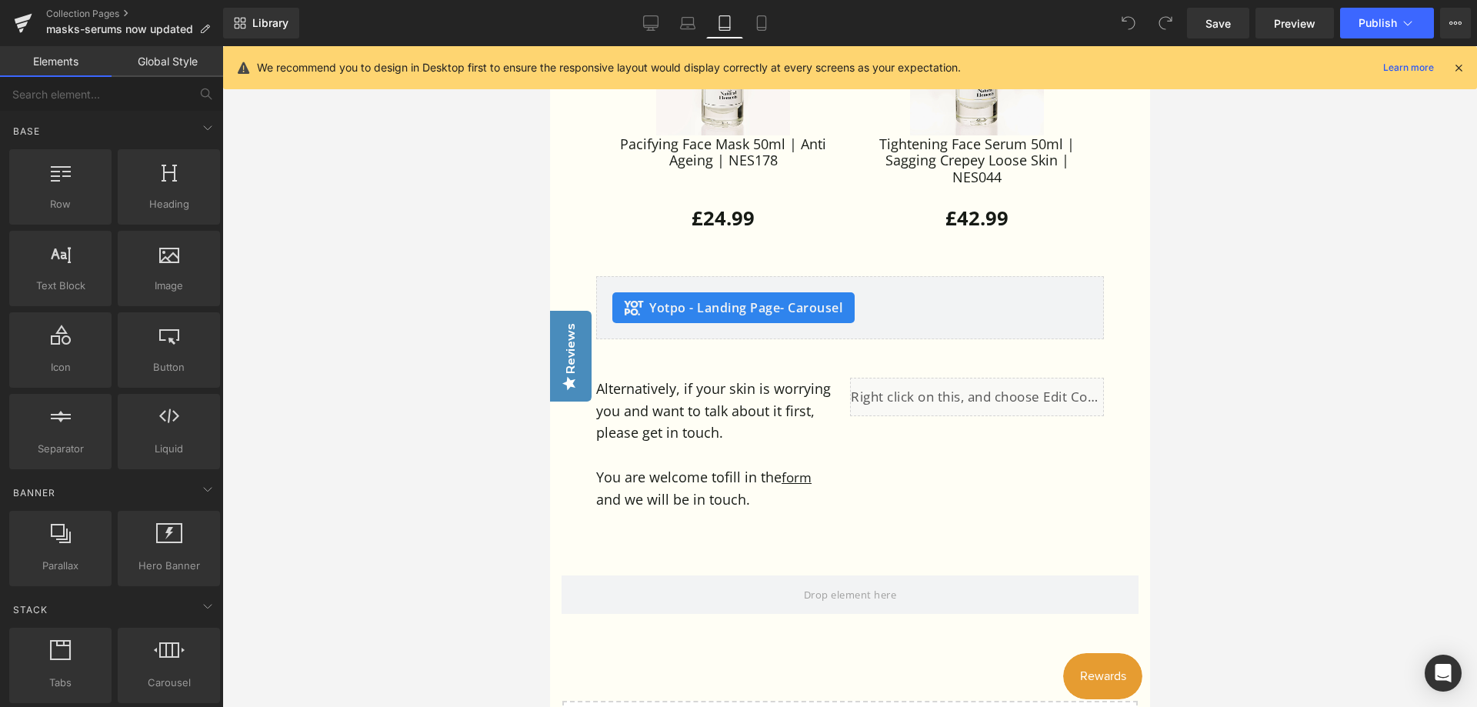
scroll to position [1875, 0]
click at [686, 24] on icon at bounding box center [687, 22] width 15 height 15
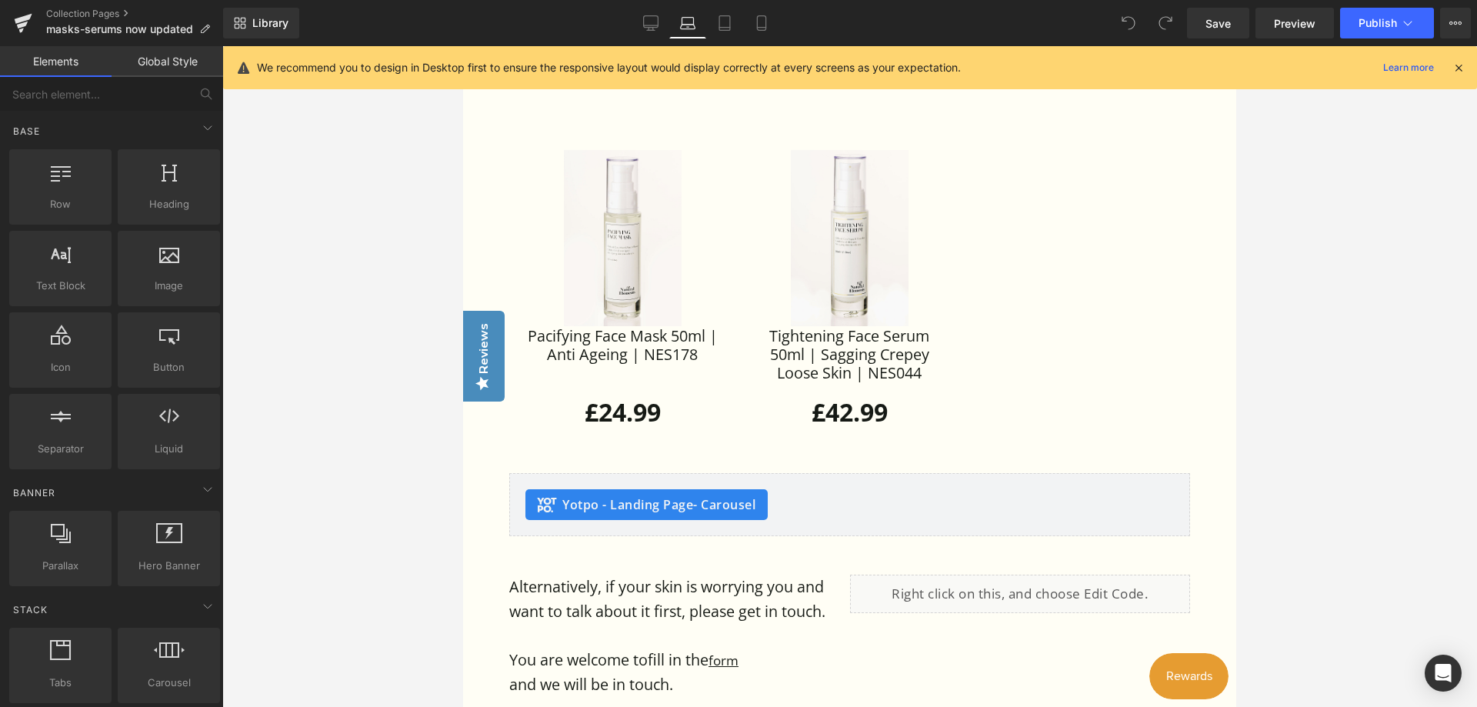
scroll to position [1646, 0]
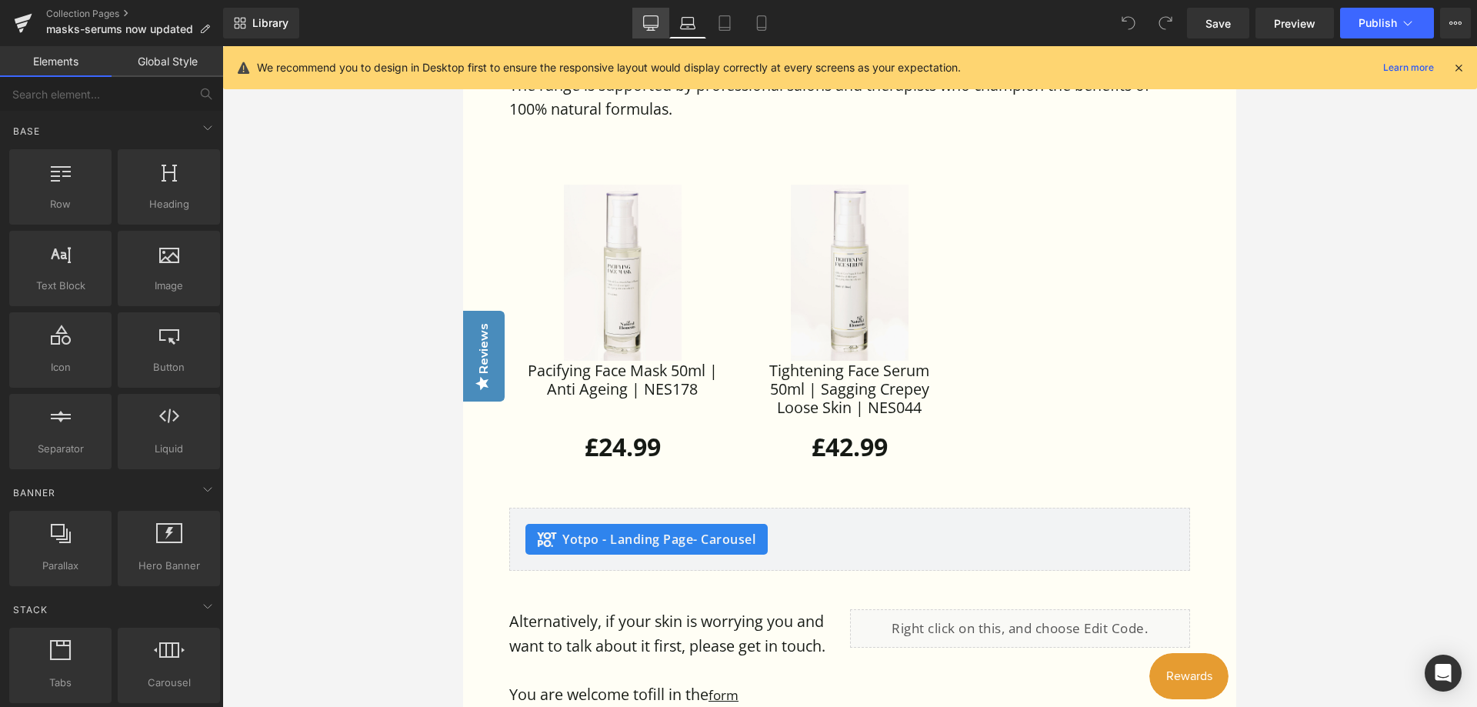
click at [652, 18] on icon at bounding box center [650, 22] width 15 height 15
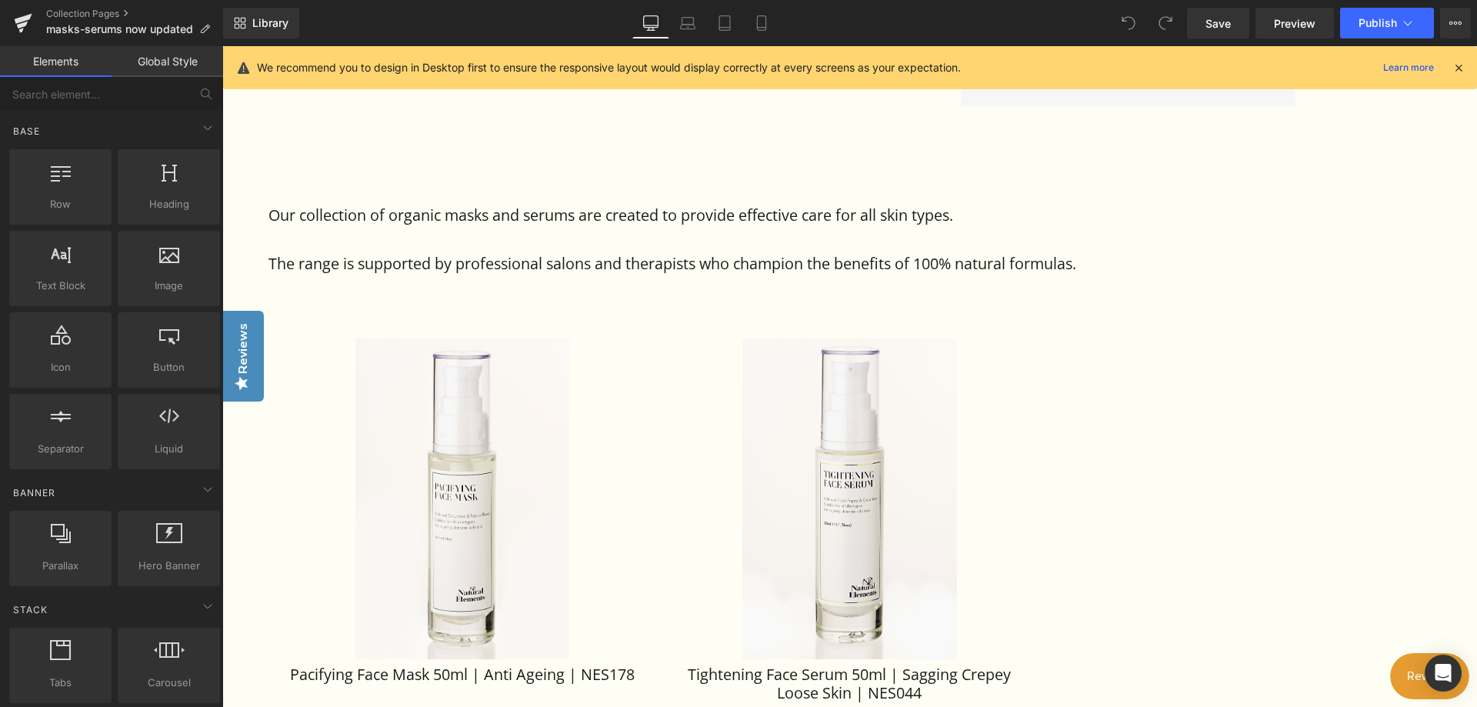
scroll to position [1452, 0]
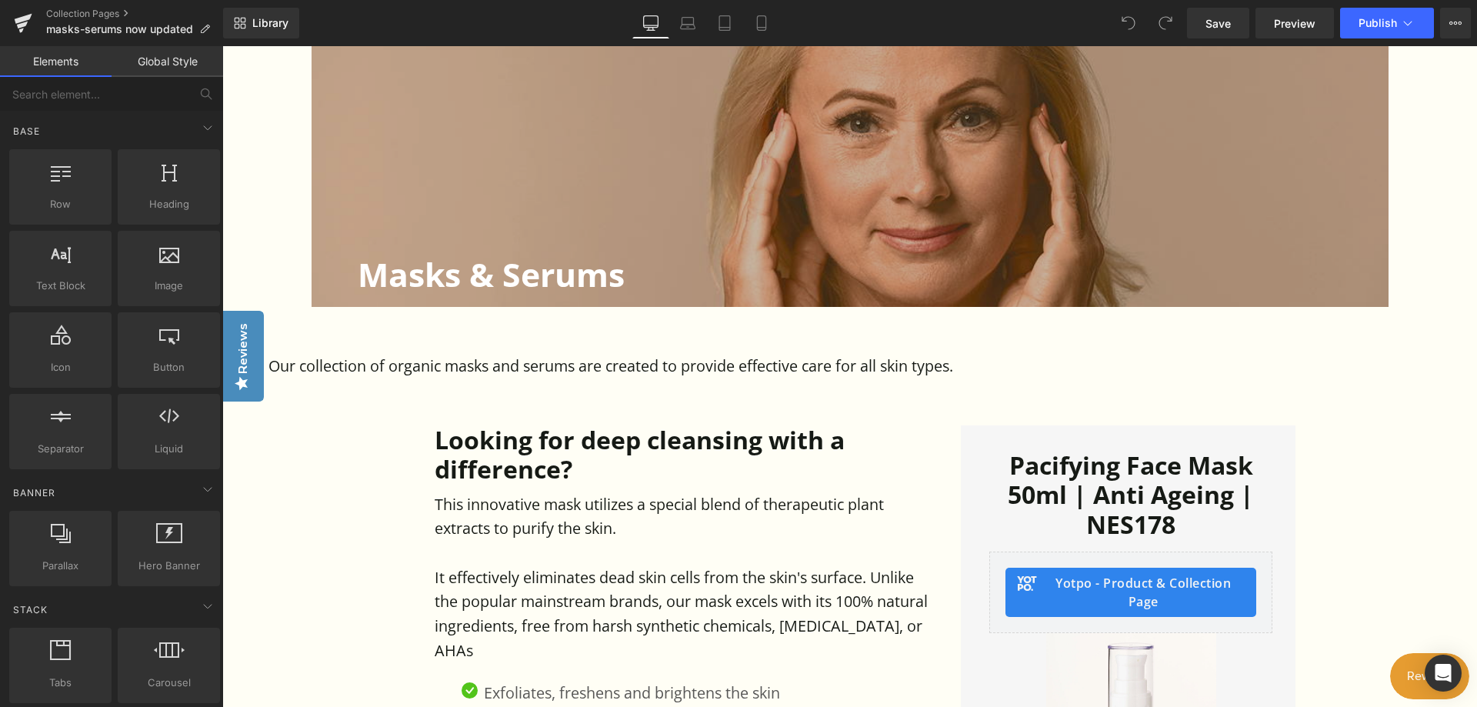
scroll to position [308, 0]
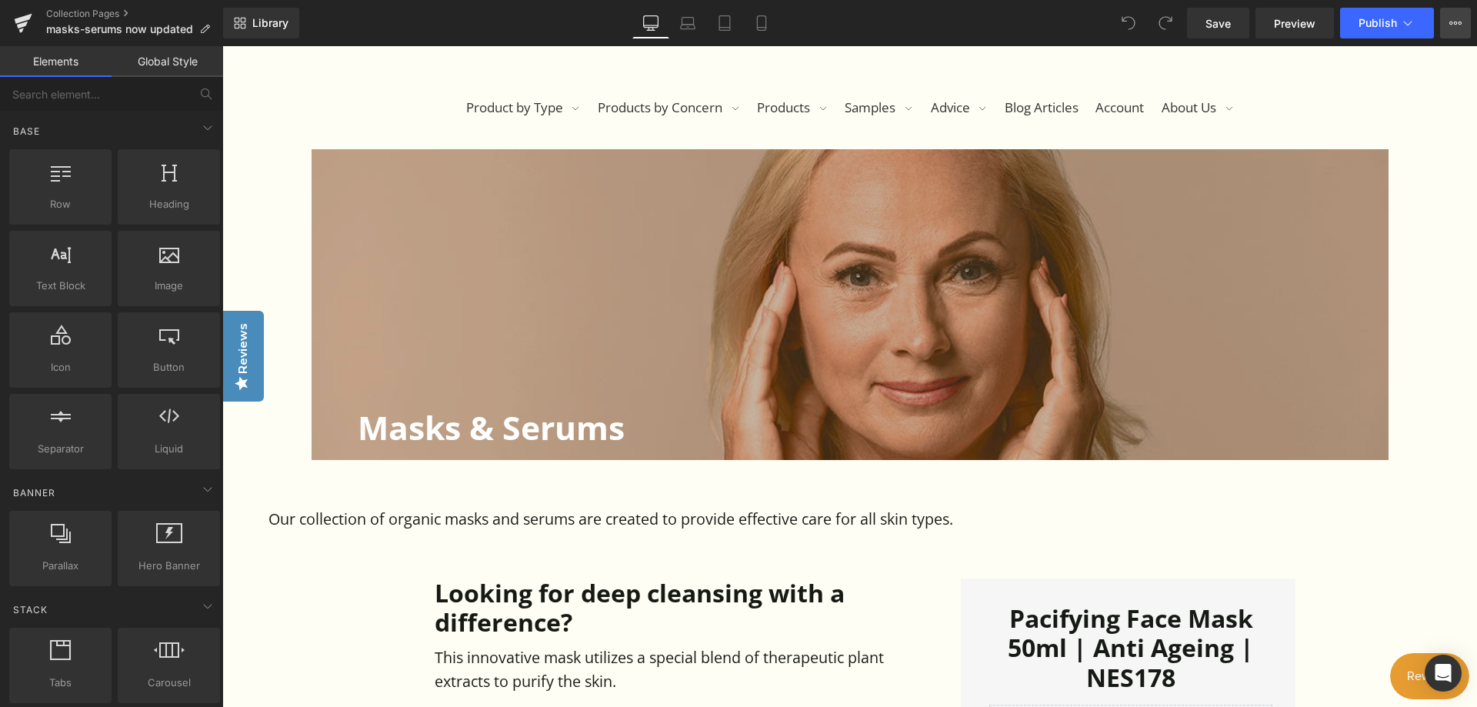
click at [1456, 25] on icon at bounding box center [1455, 23] width 12 height 12
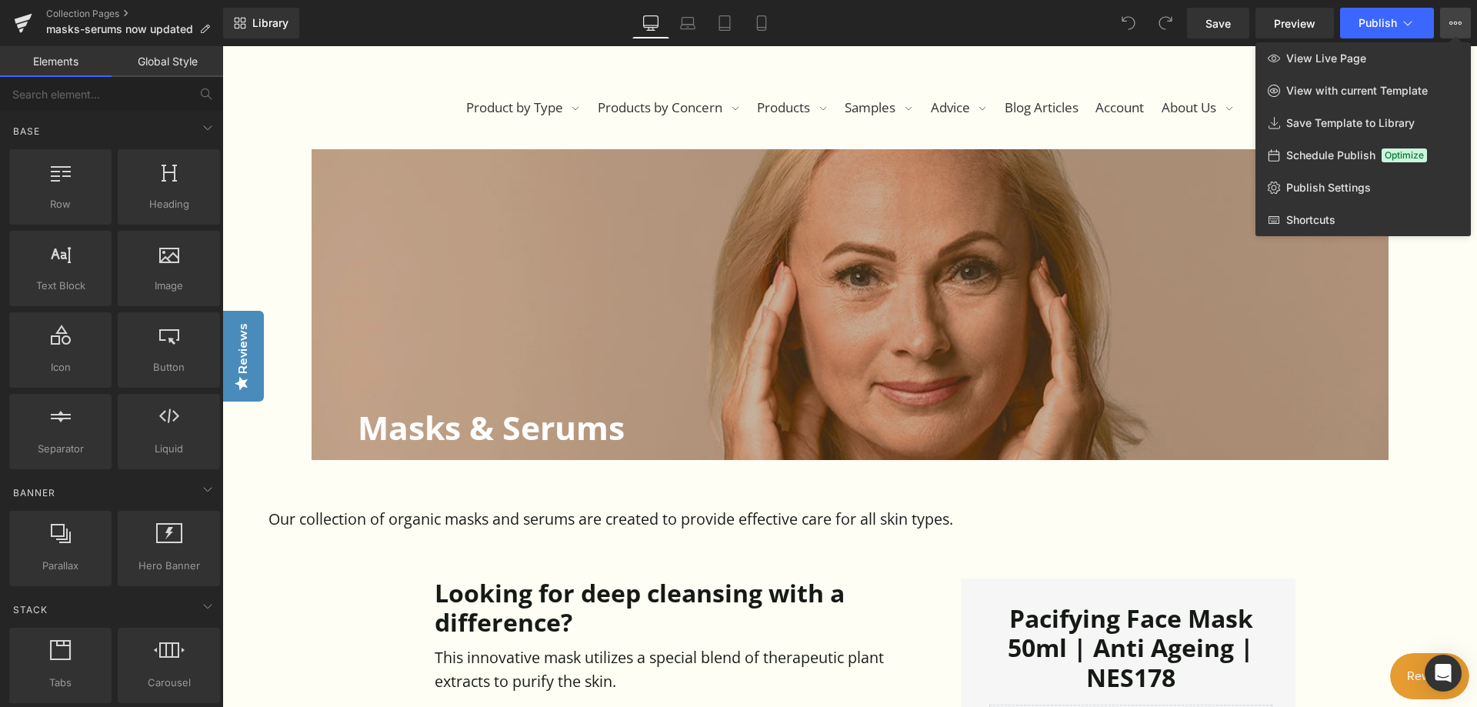
click at [1420, 355] on div at bounding box center [849, 376] width 1254 height 661
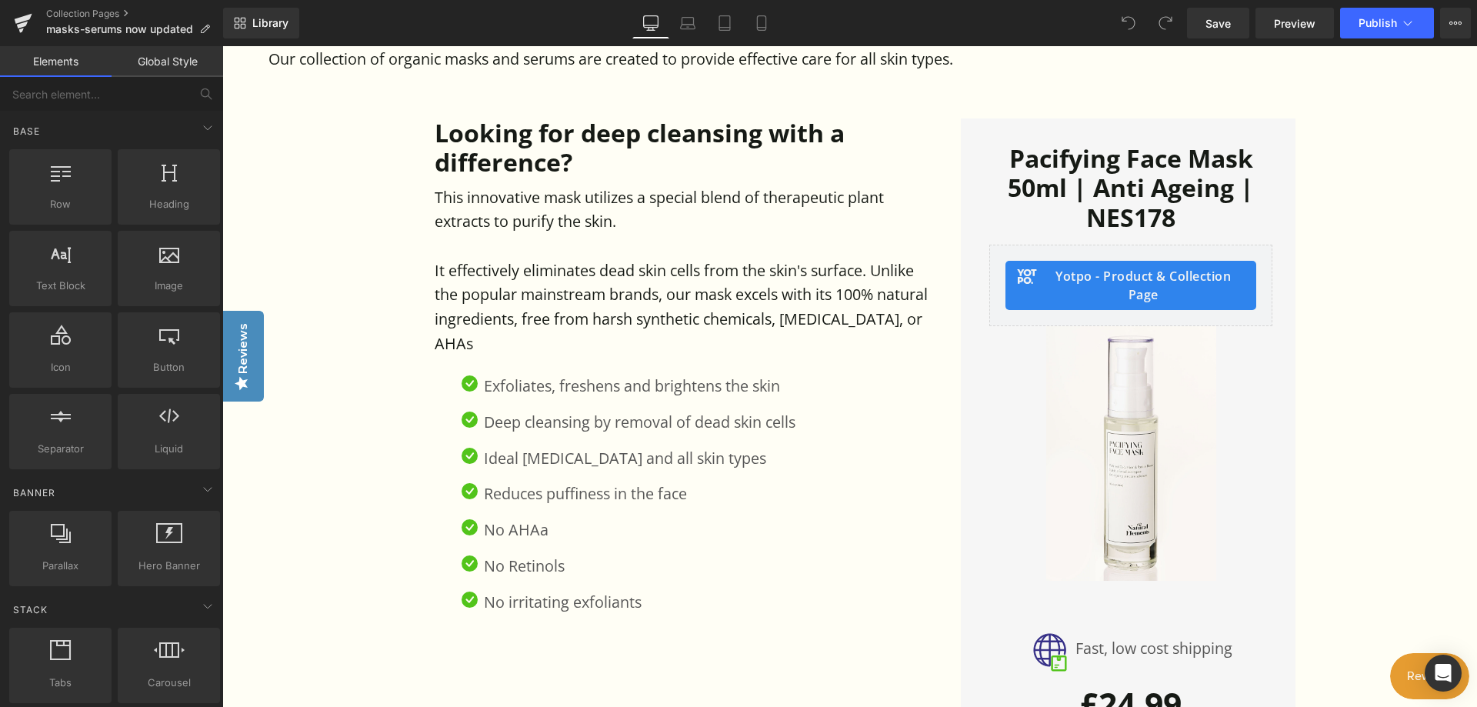
scroll to position [769, 0]
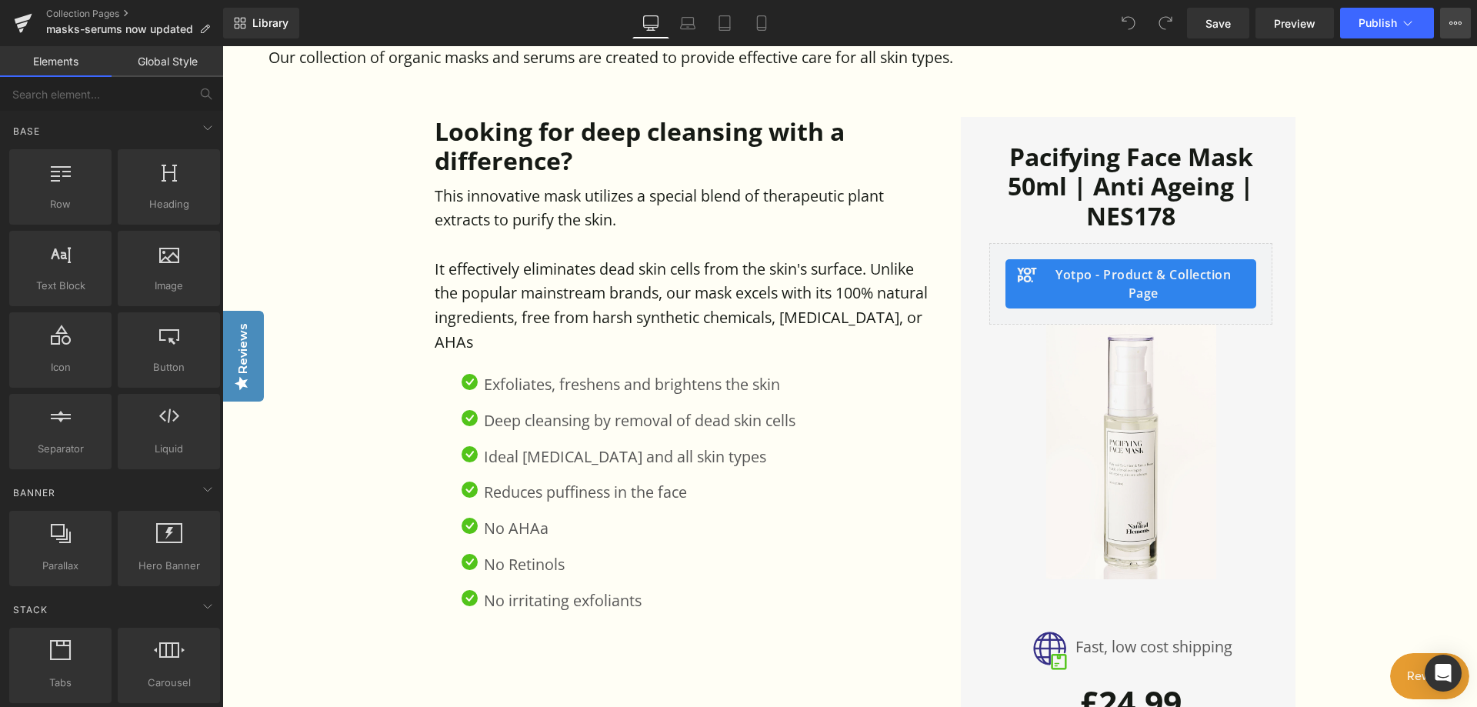
click at [1464, 15] on button "View Live Page View with current Template Save Template to Library Schedule Pub…" at bounding box center [1455, 23] width 31 height 31
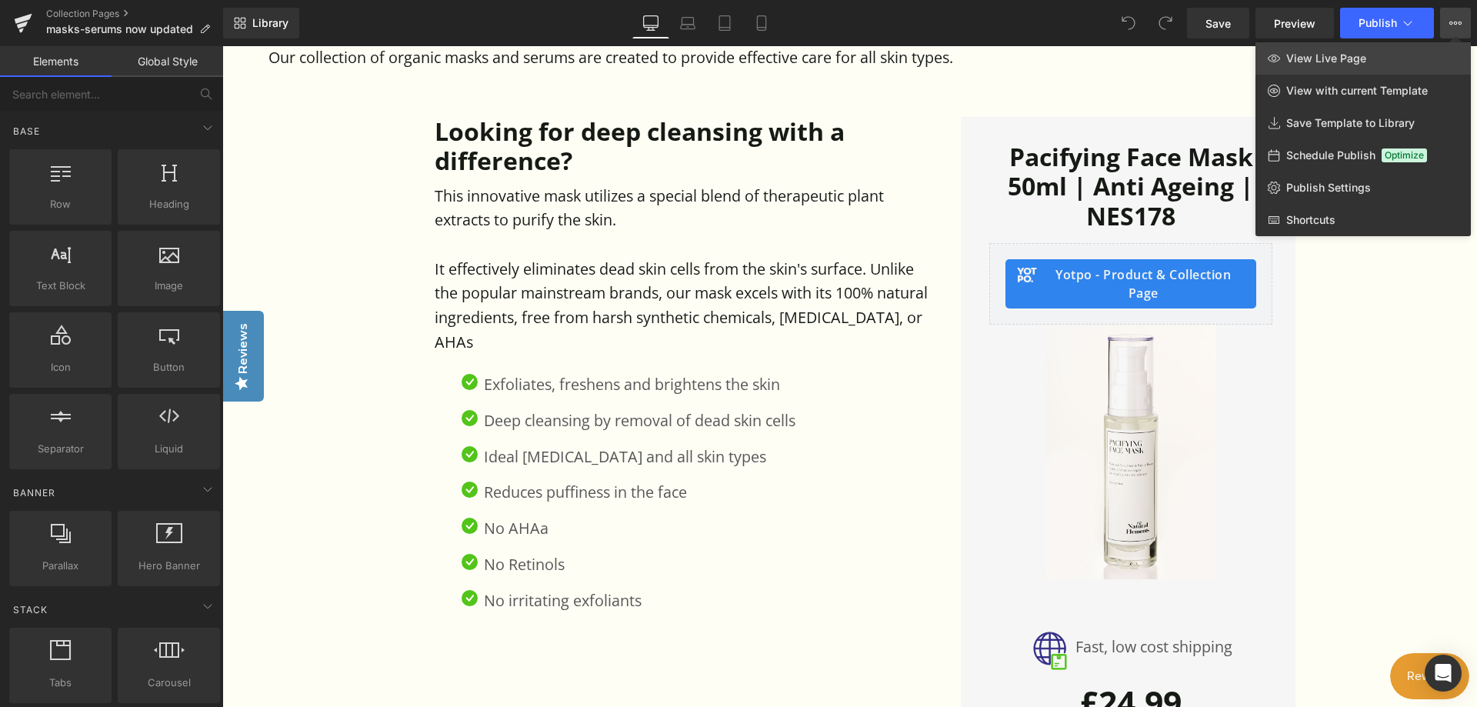
click at [1351, 53] on span "View Live Page" at bounding box center [1326, 59] width 80 height 14
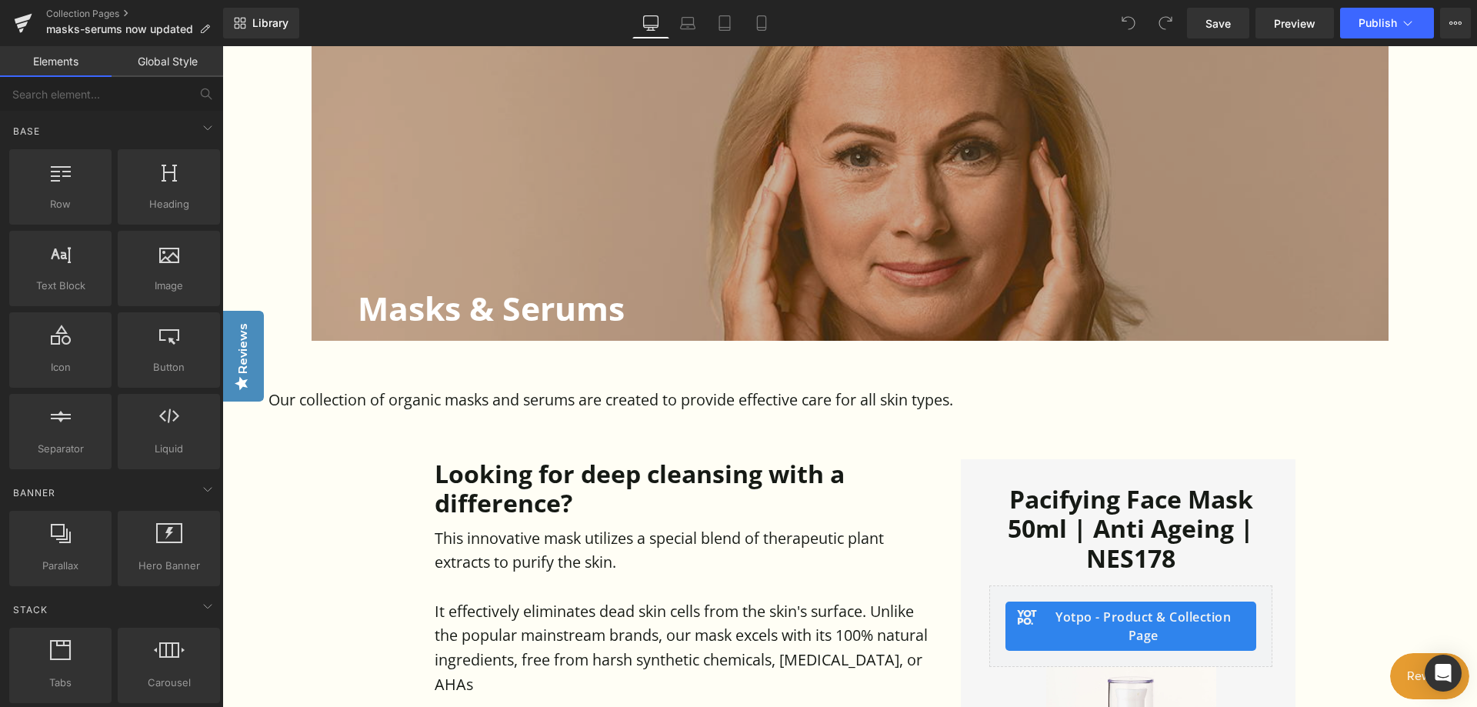
scroll to position [308, 0]
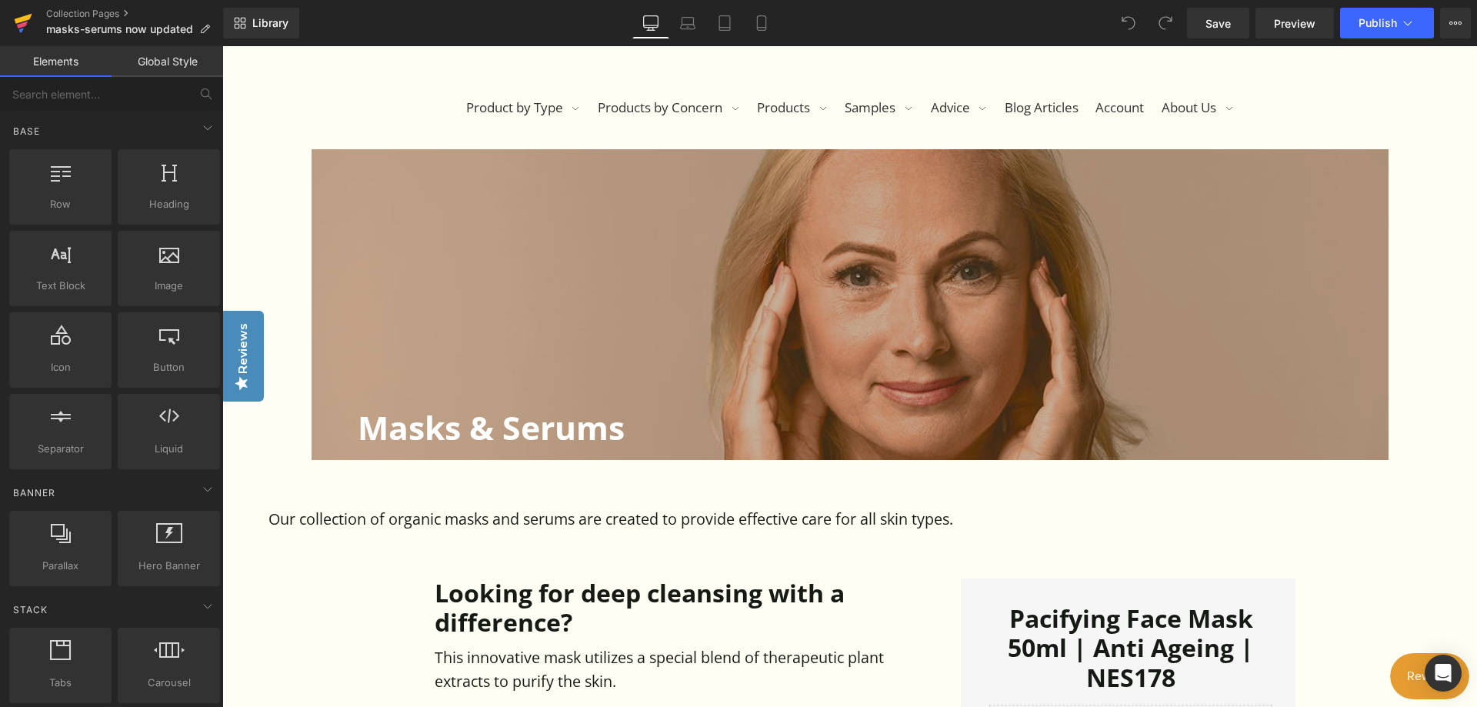
click at [30, 24] on icon at bounding box center [23, 23] width 18 height 38
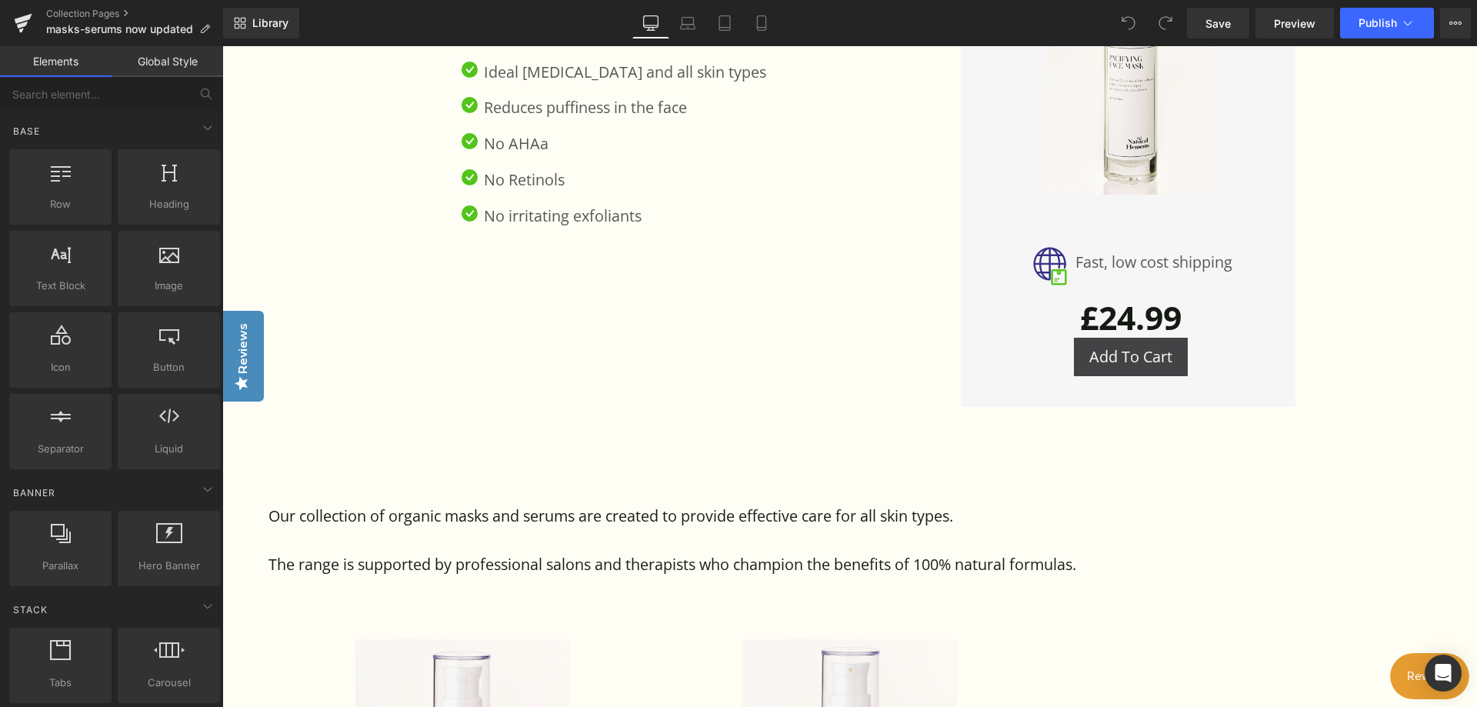
scroll to position [769, 0]
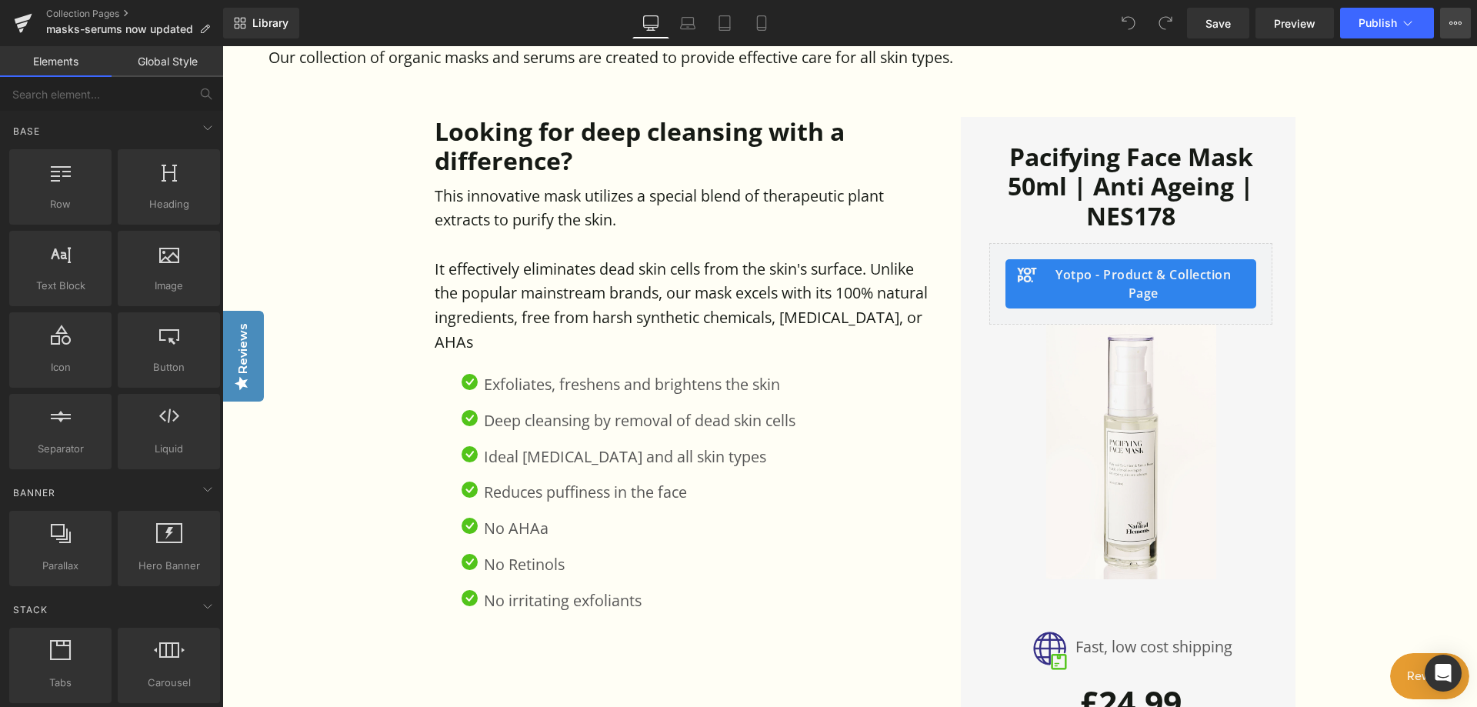
click at [1456, 17] on icon at bounding box center [1455, 23] width 12 height 12
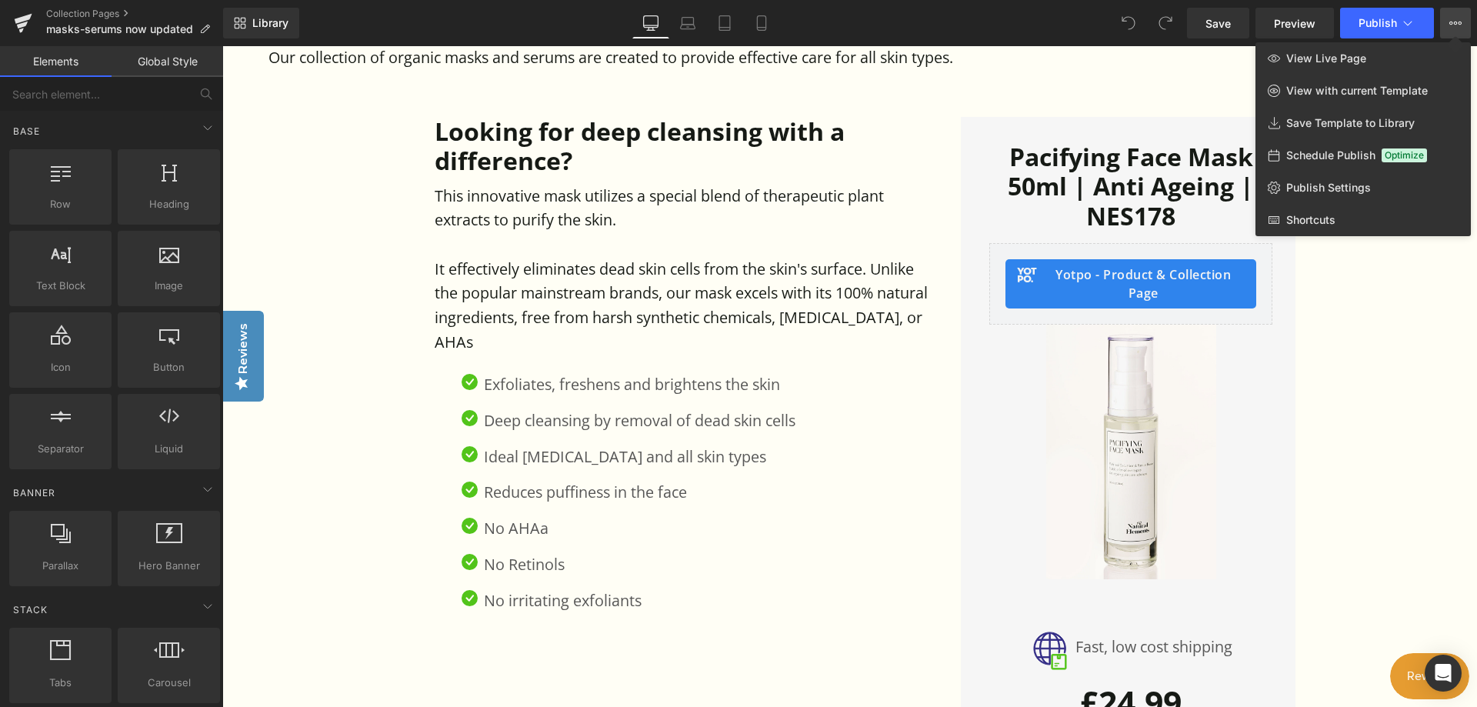
click at [1338, 153] on span "Schedule Publish" at bounding box center [1330, 155] width 89 height 14
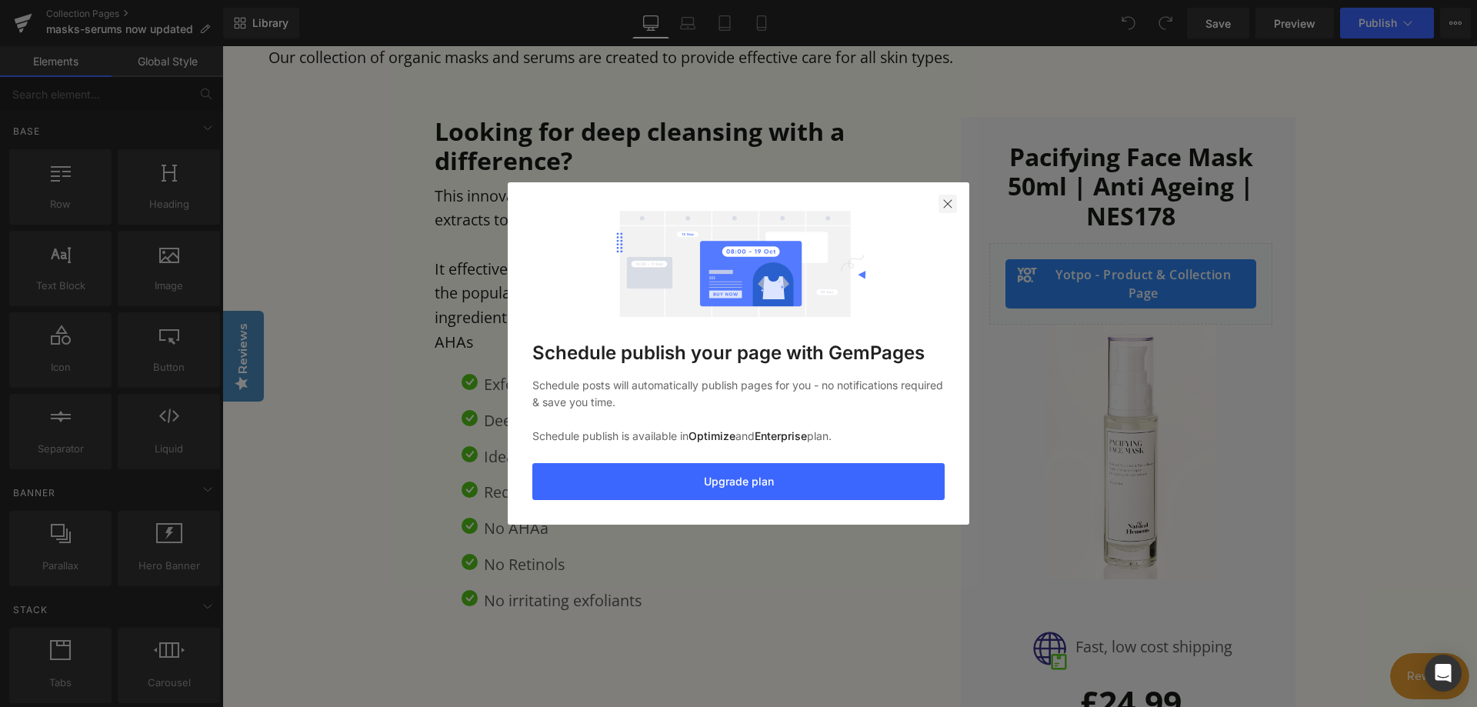
drag, startPoint x: 946, startPoint y: 204, endPoint x: 725, endPoint y: 157, distance: 225.7
click at [946, 204] on img at bounding box center [947, 204] width 12 height 12
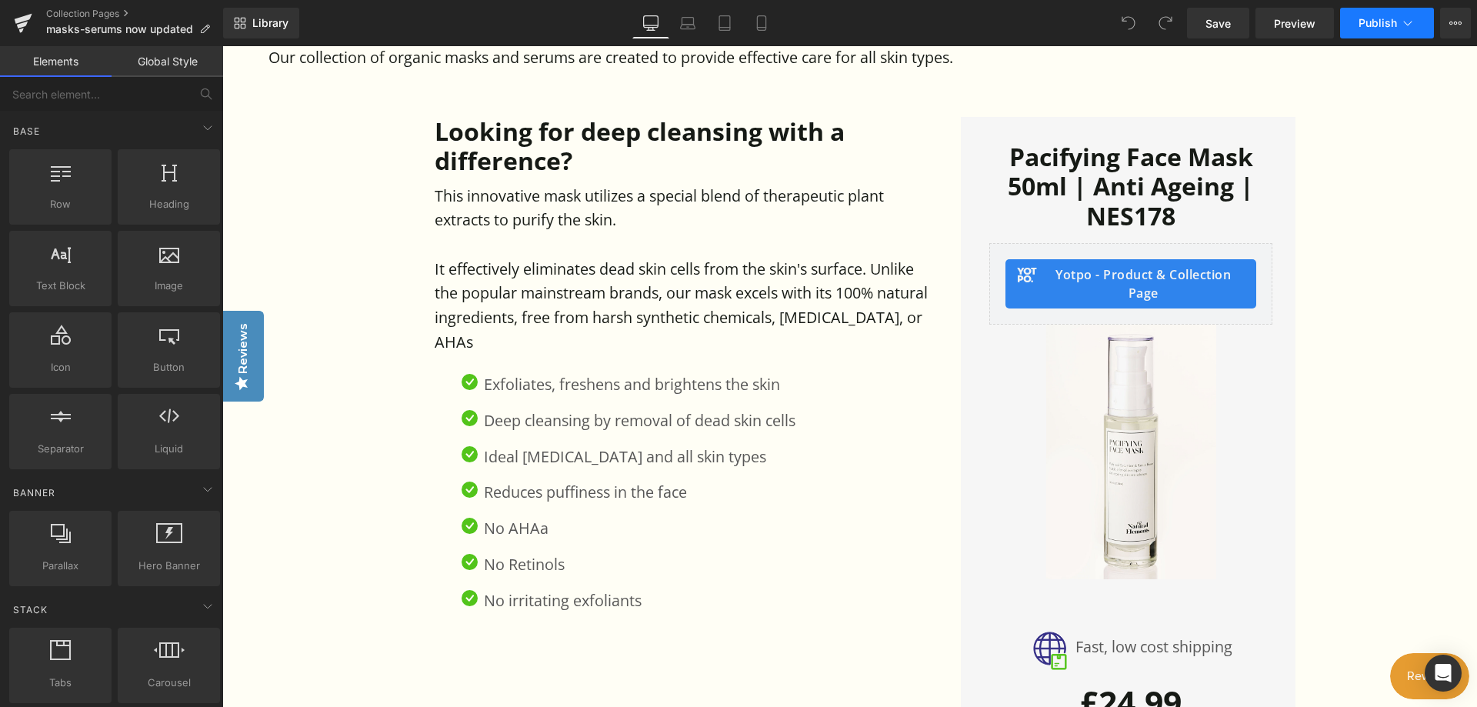
click at [1407, 28] on icon at bounding box center [1407, 22] width 15 height 15
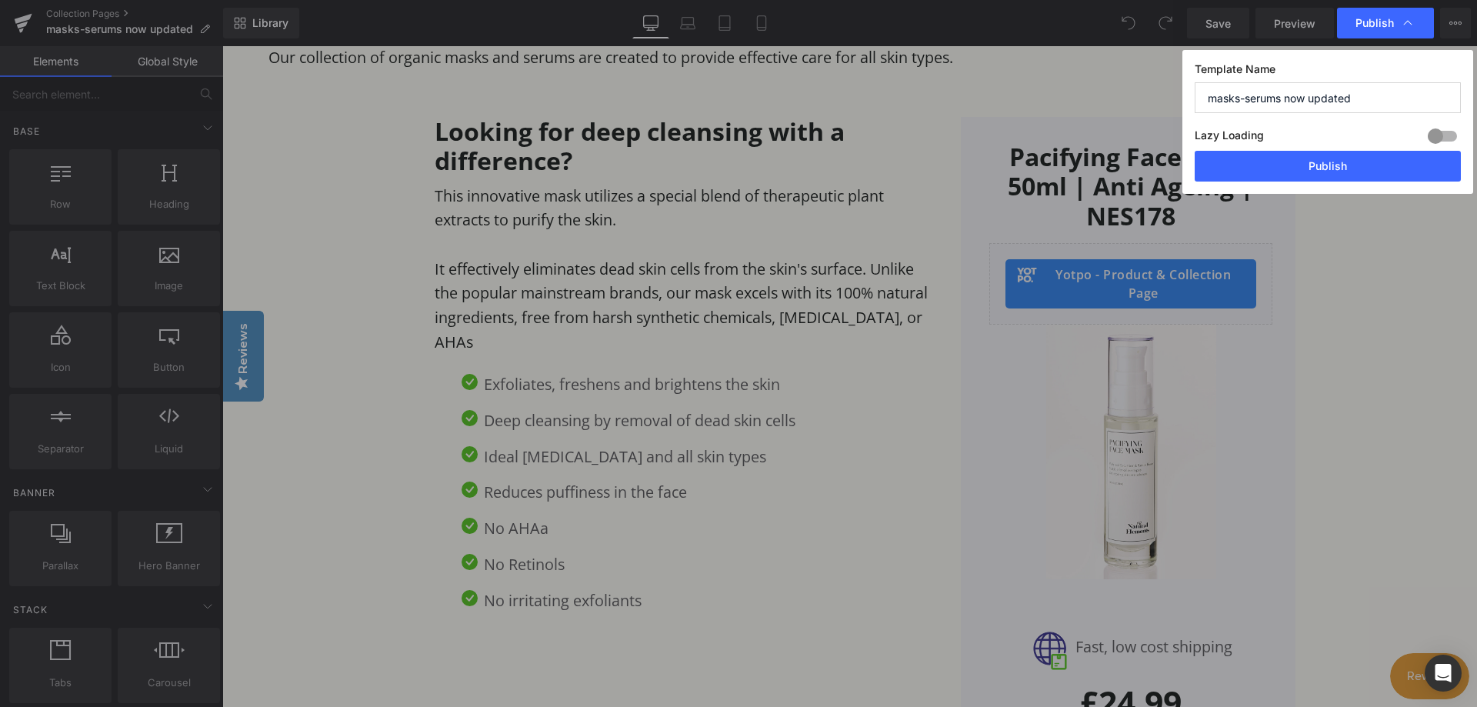
click at [1407, 28] on icon at bounding box center [1407, 22] width 15 height 15
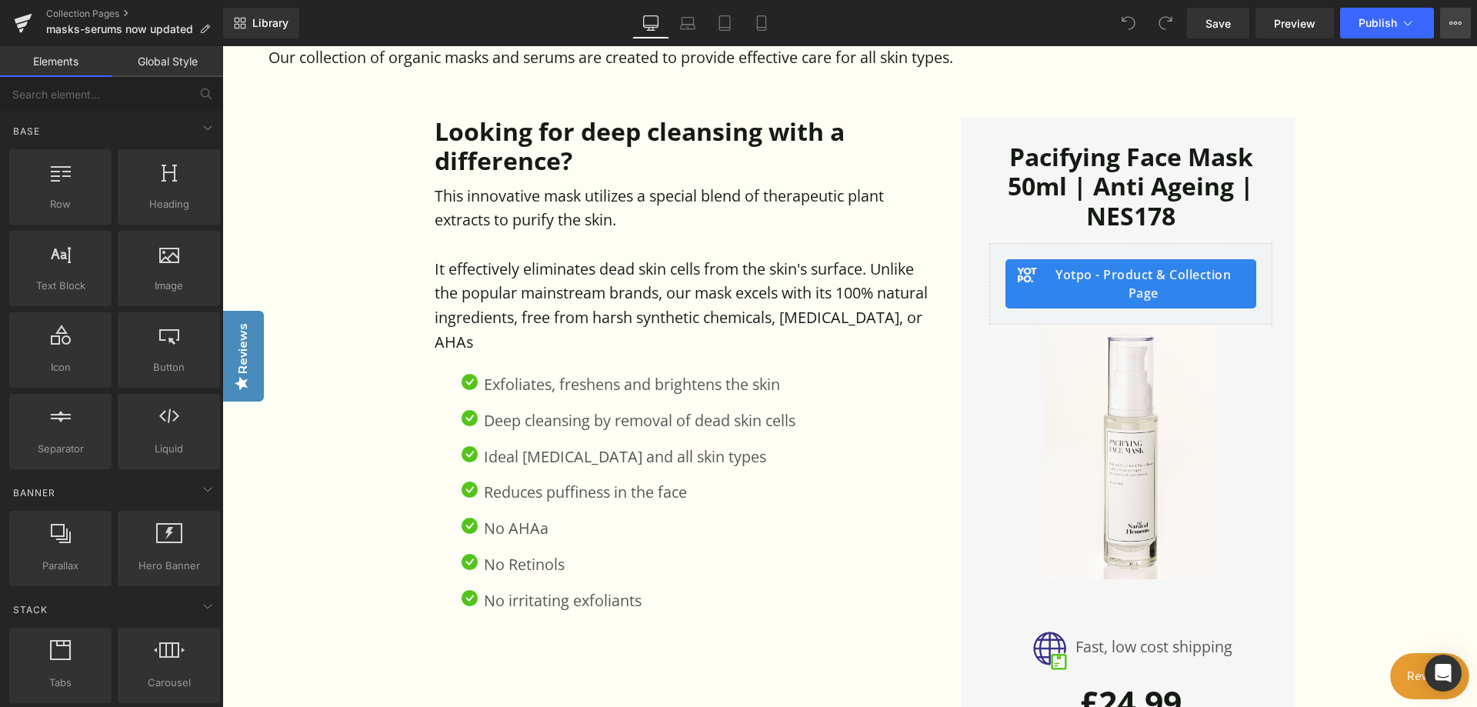
click at [1450, 22] on icon at bounding box center [1451, 23] width 4 height 3
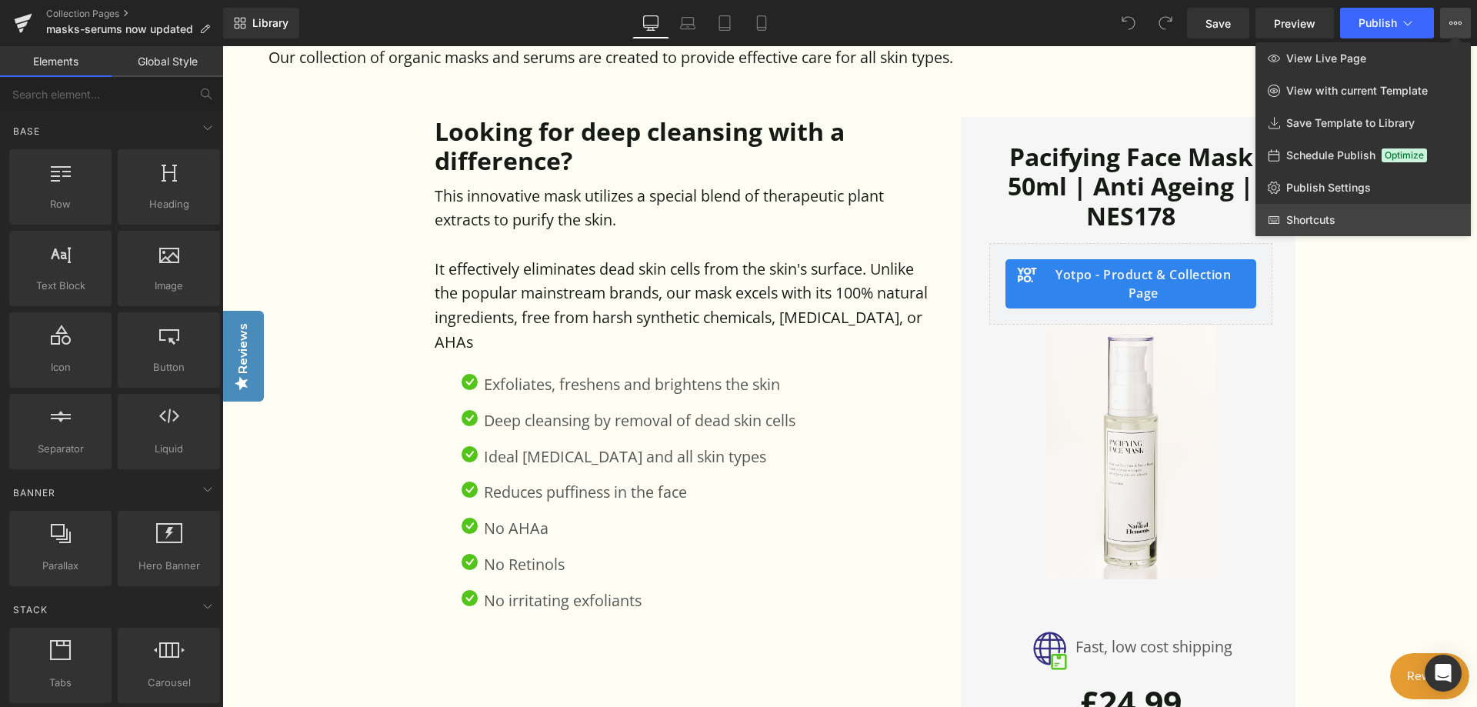
click at [1331, 216] on span "Shortcuts" at bounding box center [1310, 220] width 49 height 14
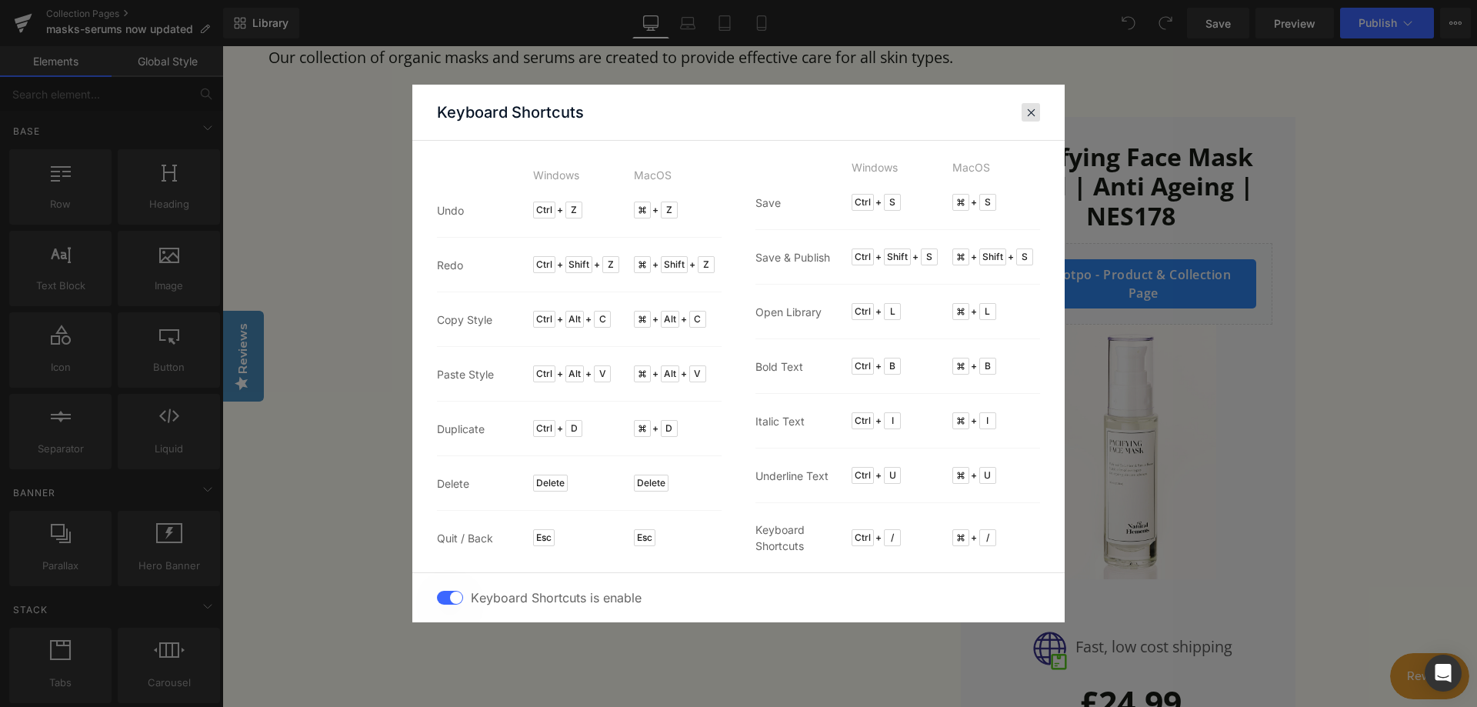
click at [1031, 109] on span at bounding box center [1031, 112] width 12 height 12
